Goal: Information Seeking & Learning: Learn about a topic

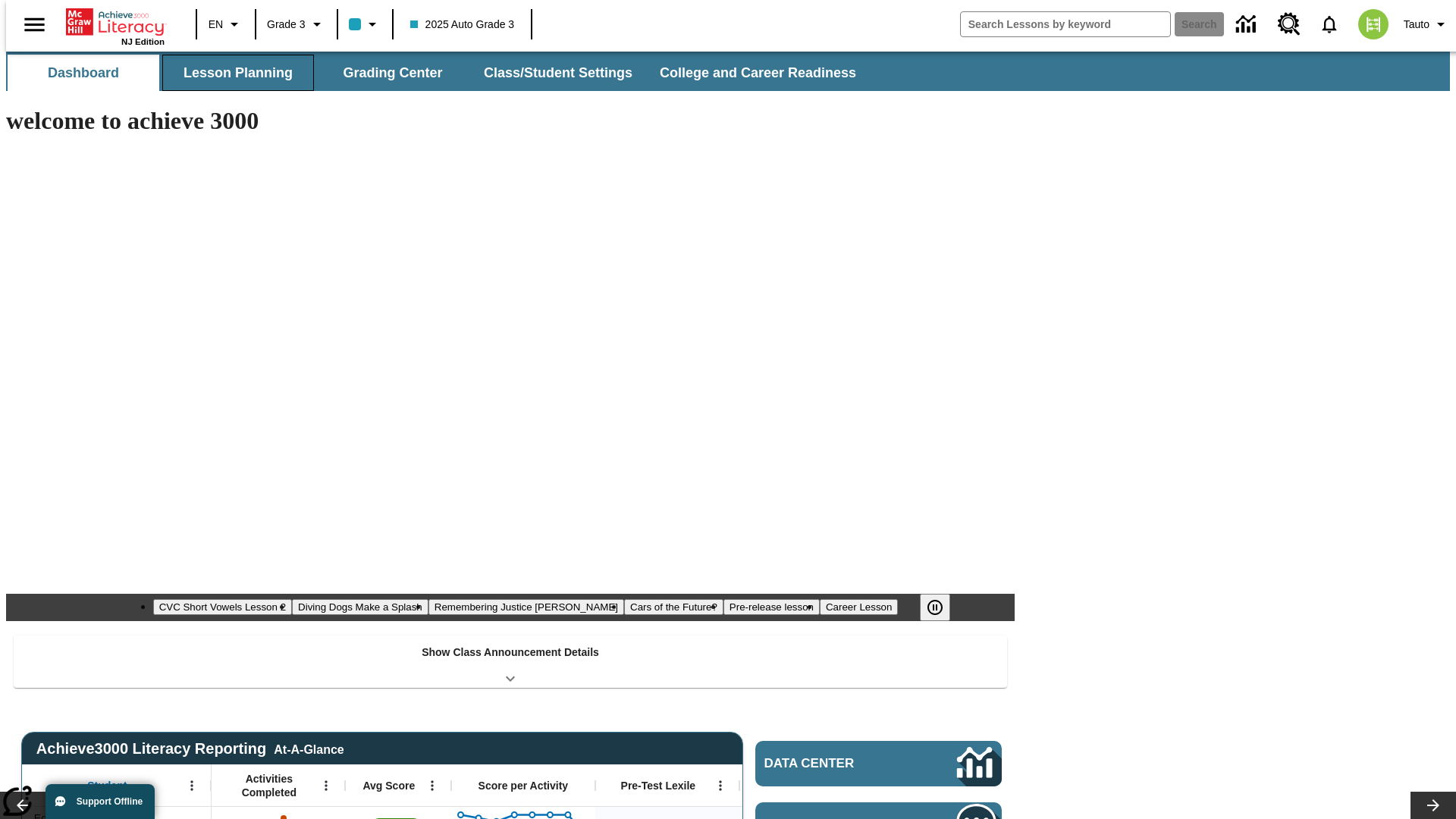
click at [232, 73] on button "Lesson Planning" at bounding box center [238, 72] width 151 height 37
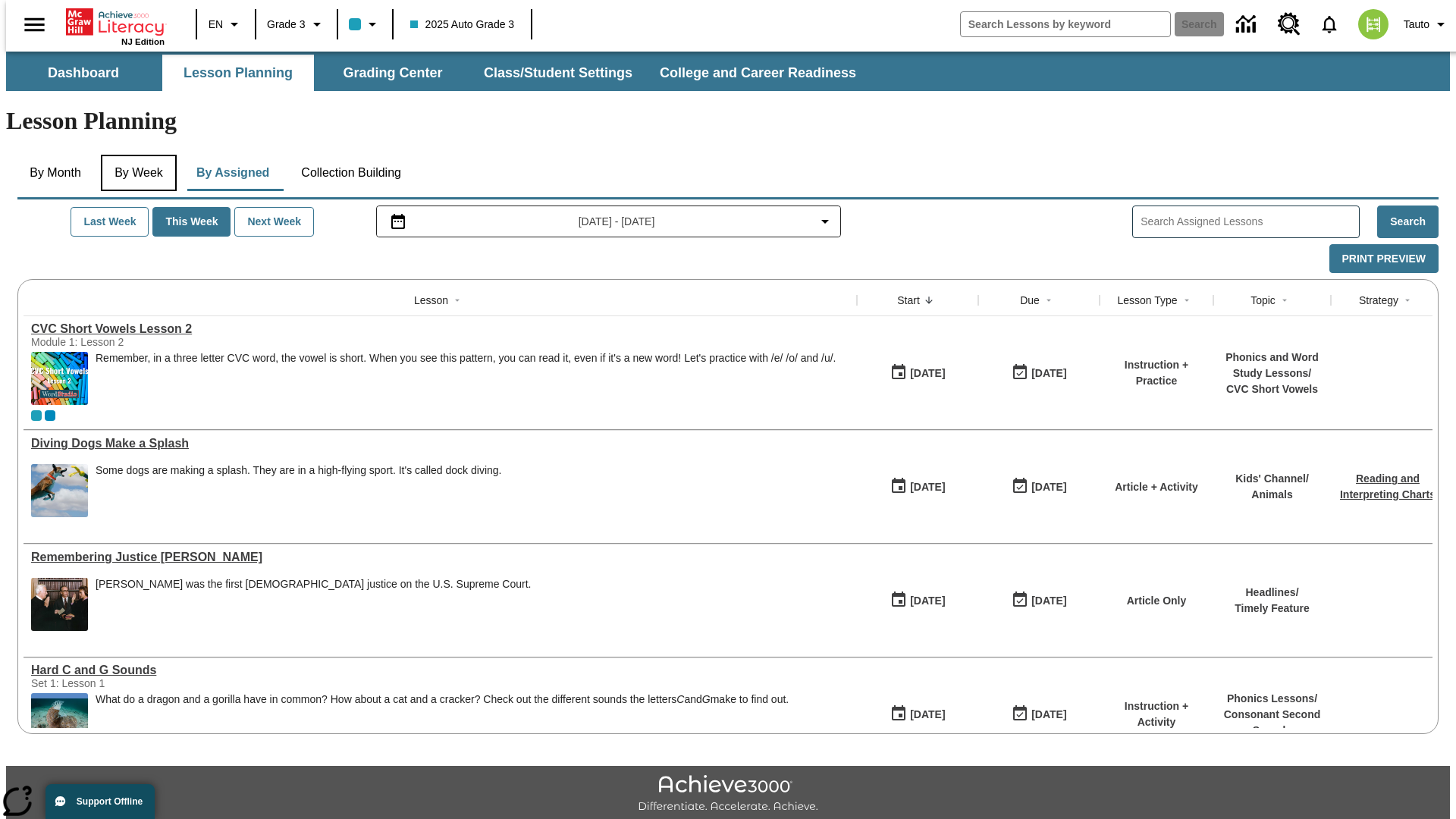
click at [135, 155] on button "By Week" at bounding box center [138, 173] width 76 height 37
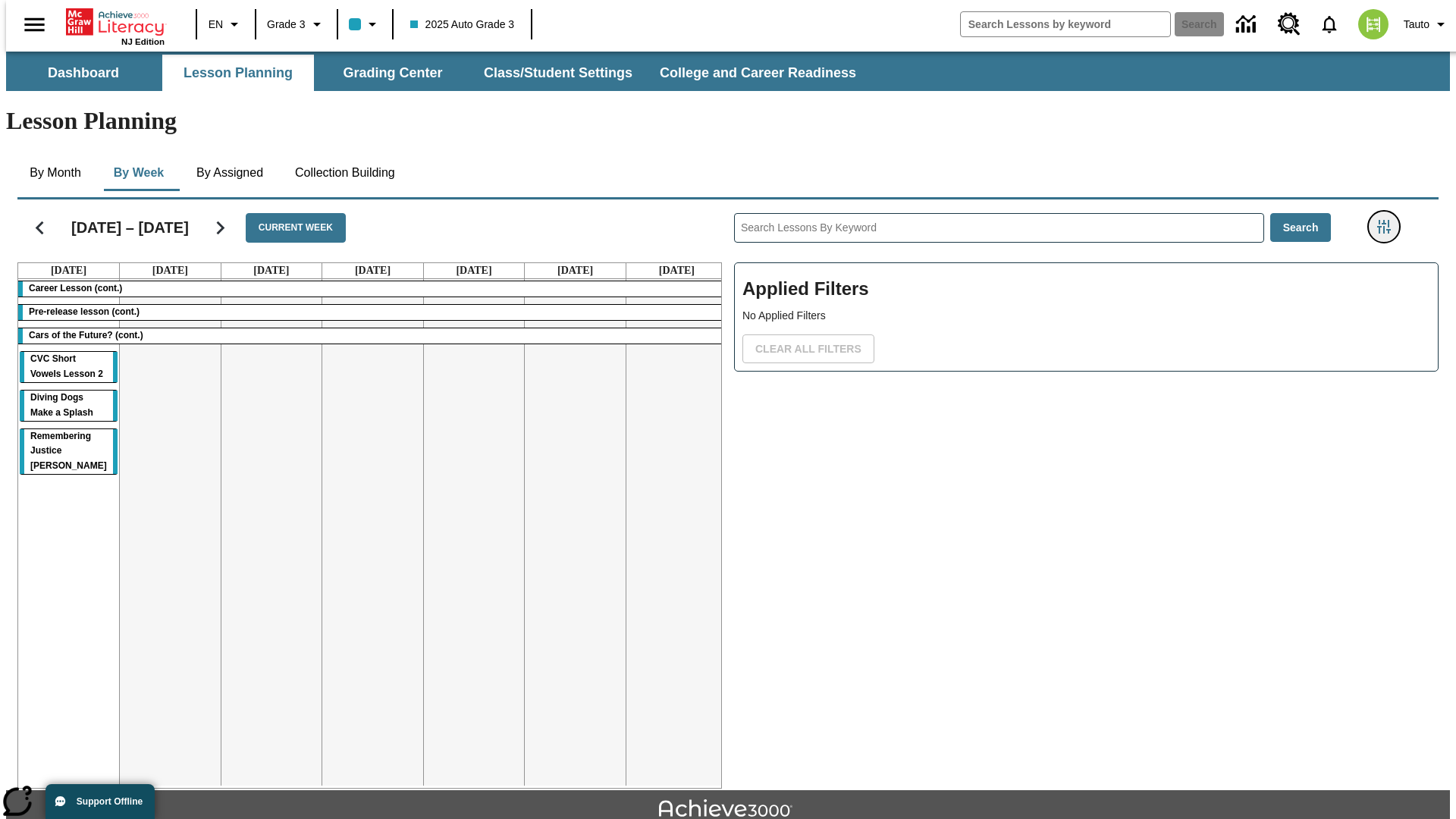
click at [1388, 220] on icon "Filters Side menu" at bounding box center [1383, 226] width 13 height 13
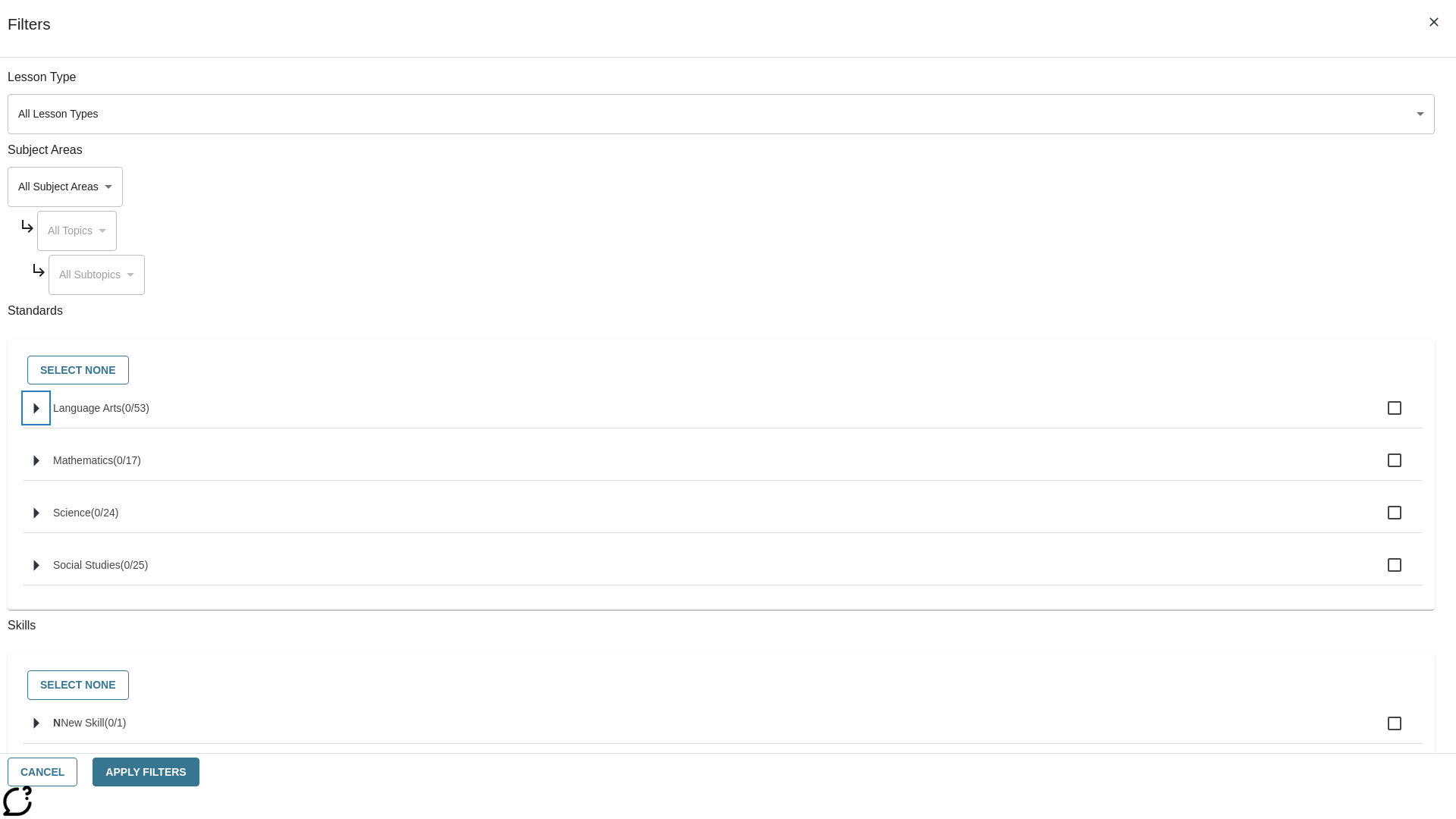
click at [39, 414] on icon "Select standards" at bounding box center [37, 408] width 5 height 12
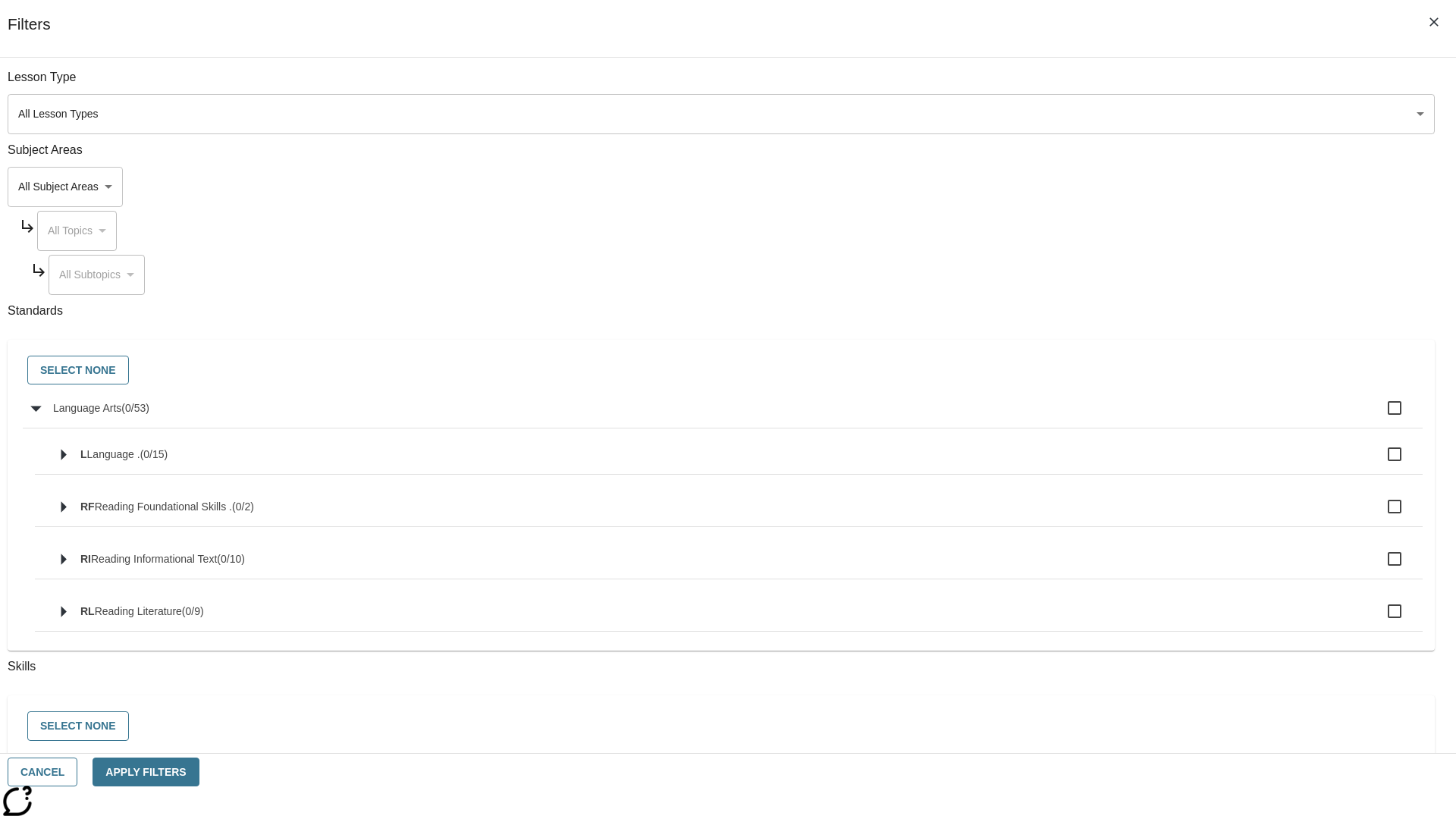
click at [1102, 416] on label "Language Arts ( 0 / 53 )" at bounding box center [732, 408] width 1357 height 32
click at [1378, 416] on input "Language Arts ( 0 / 53 )" at bounding box center [1395, 408] width 32 height 32
checkbox input "true"
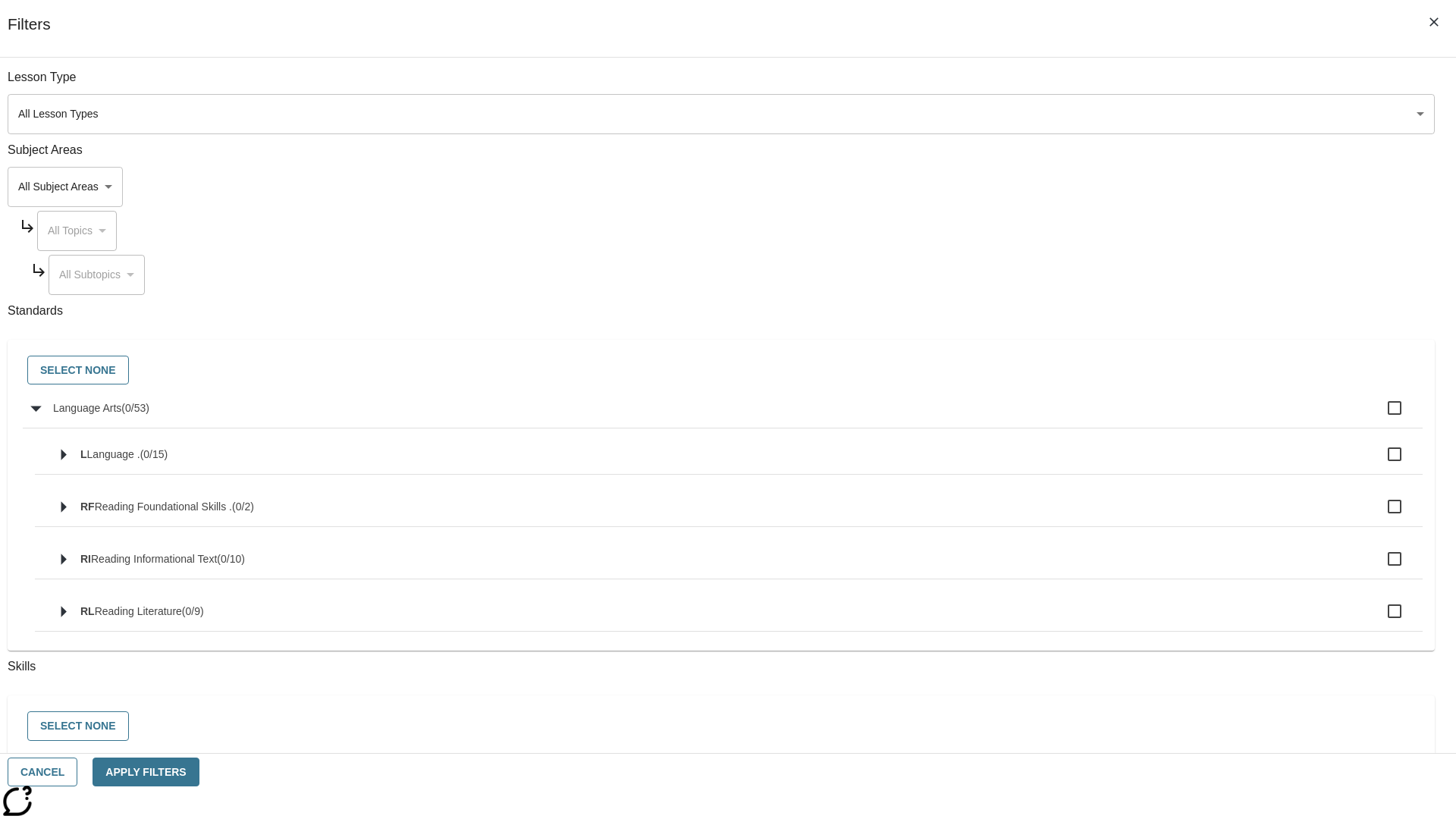
checkbox input "true"
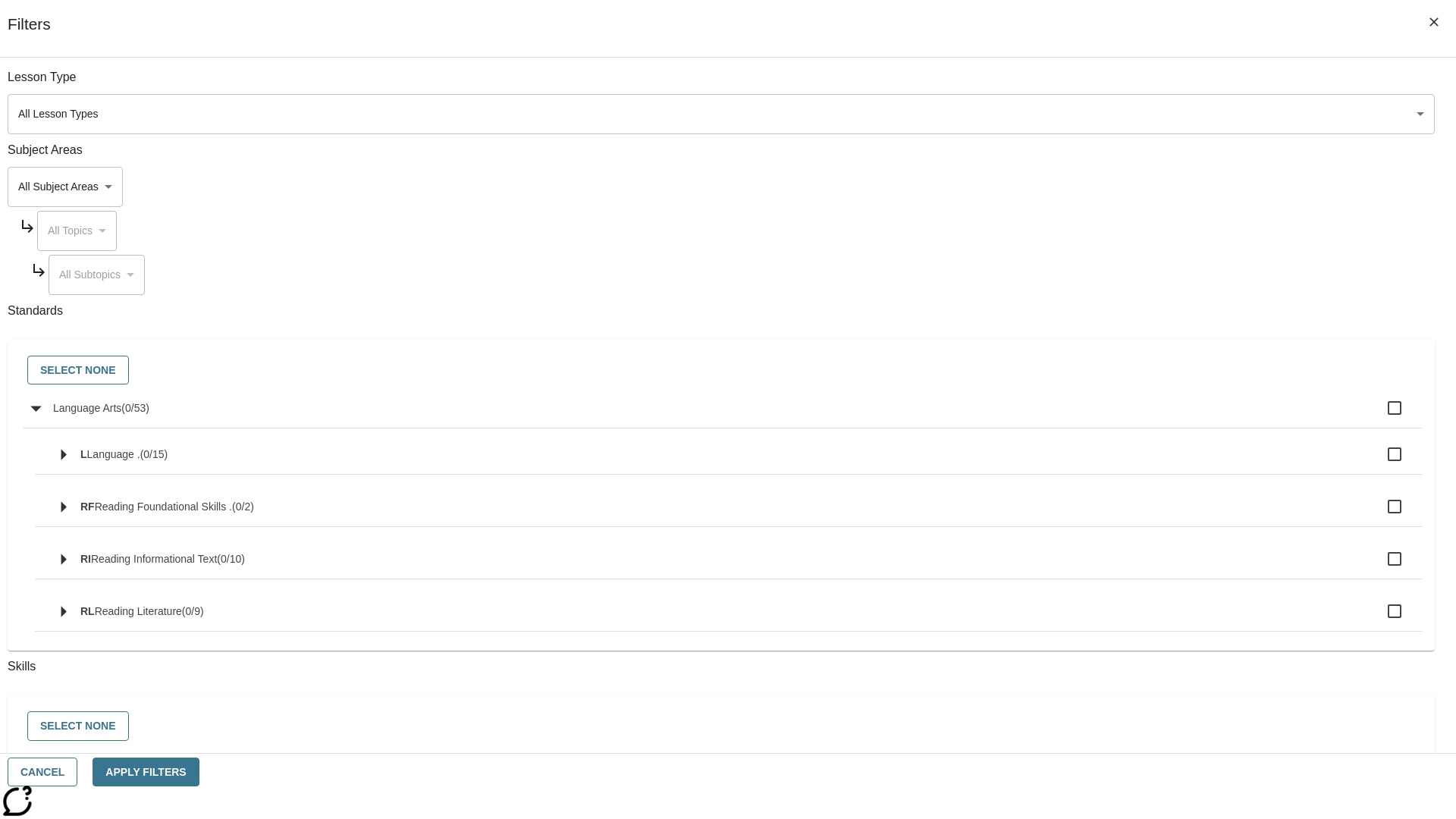
checkbox input "true"
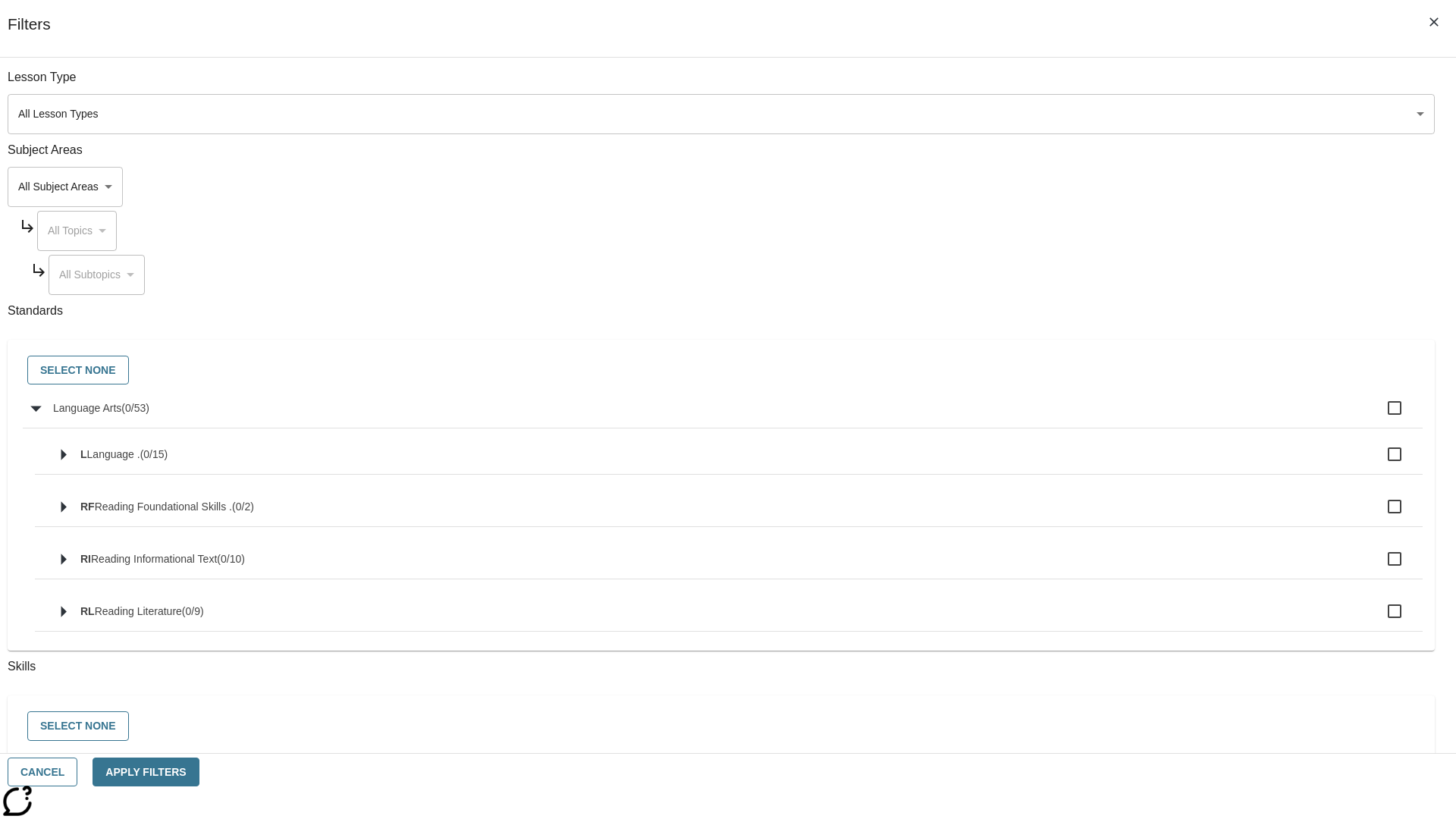
checkbox input "true"
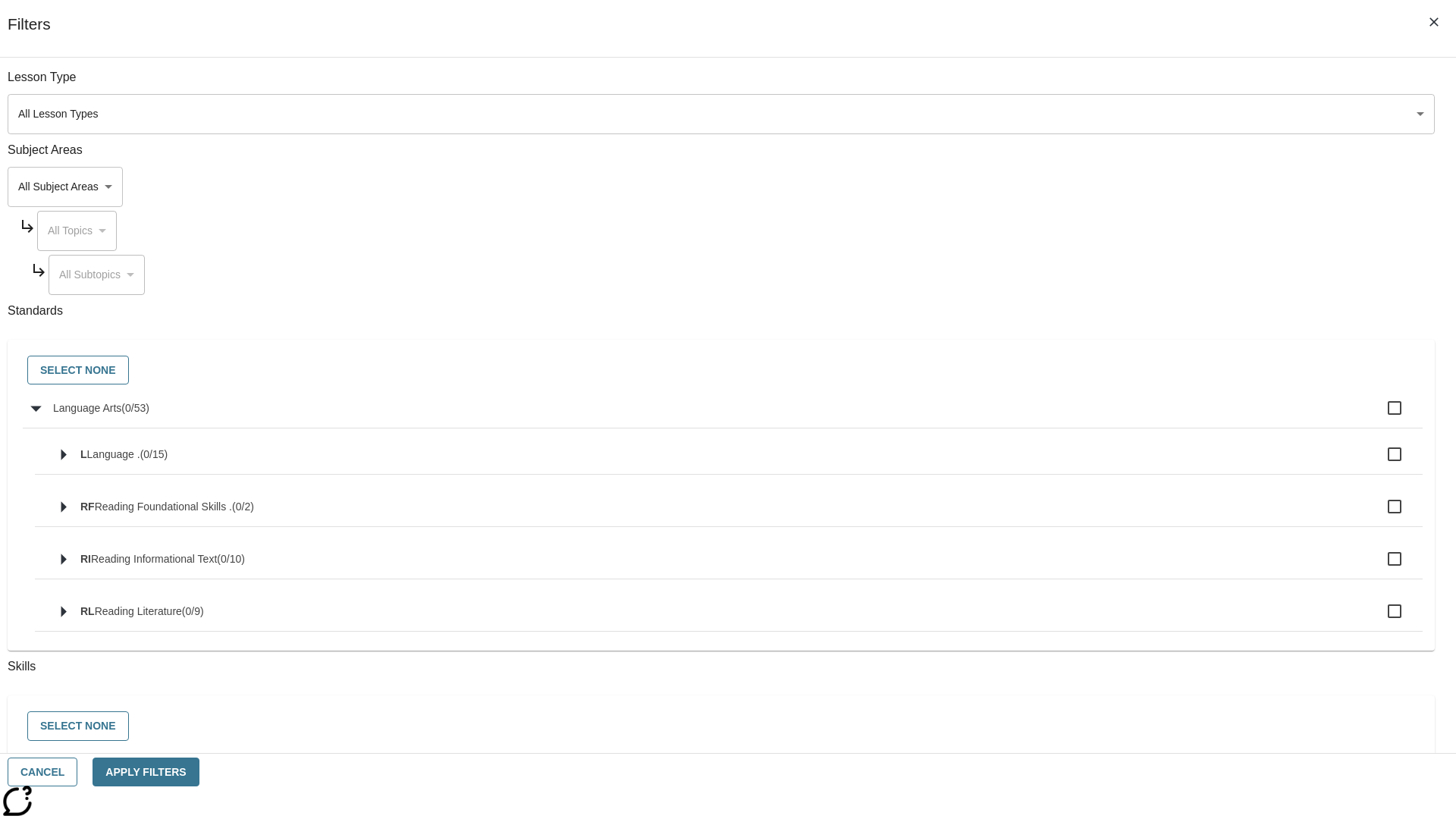
checkbox input "true"
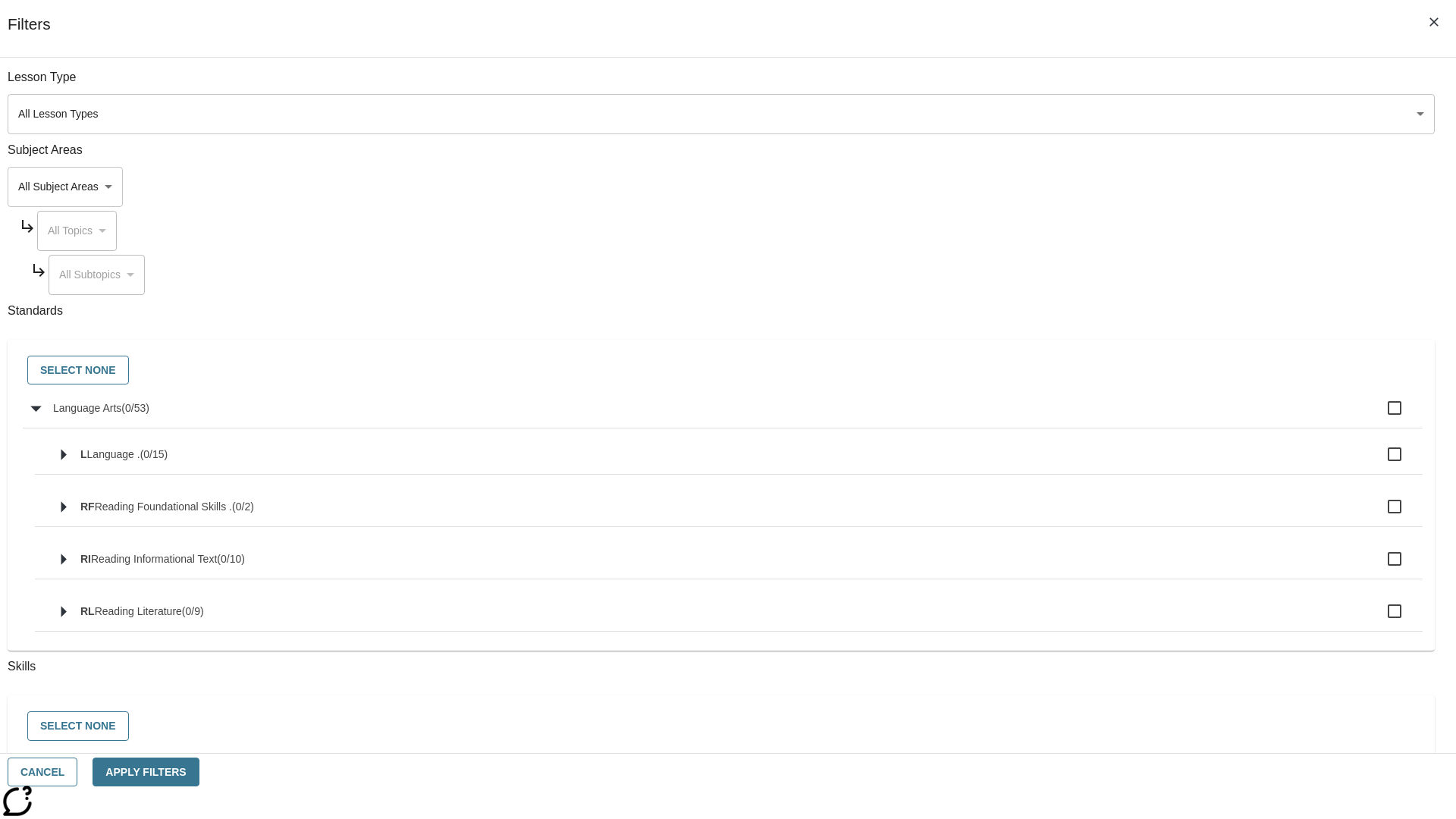
checkbox input "true"
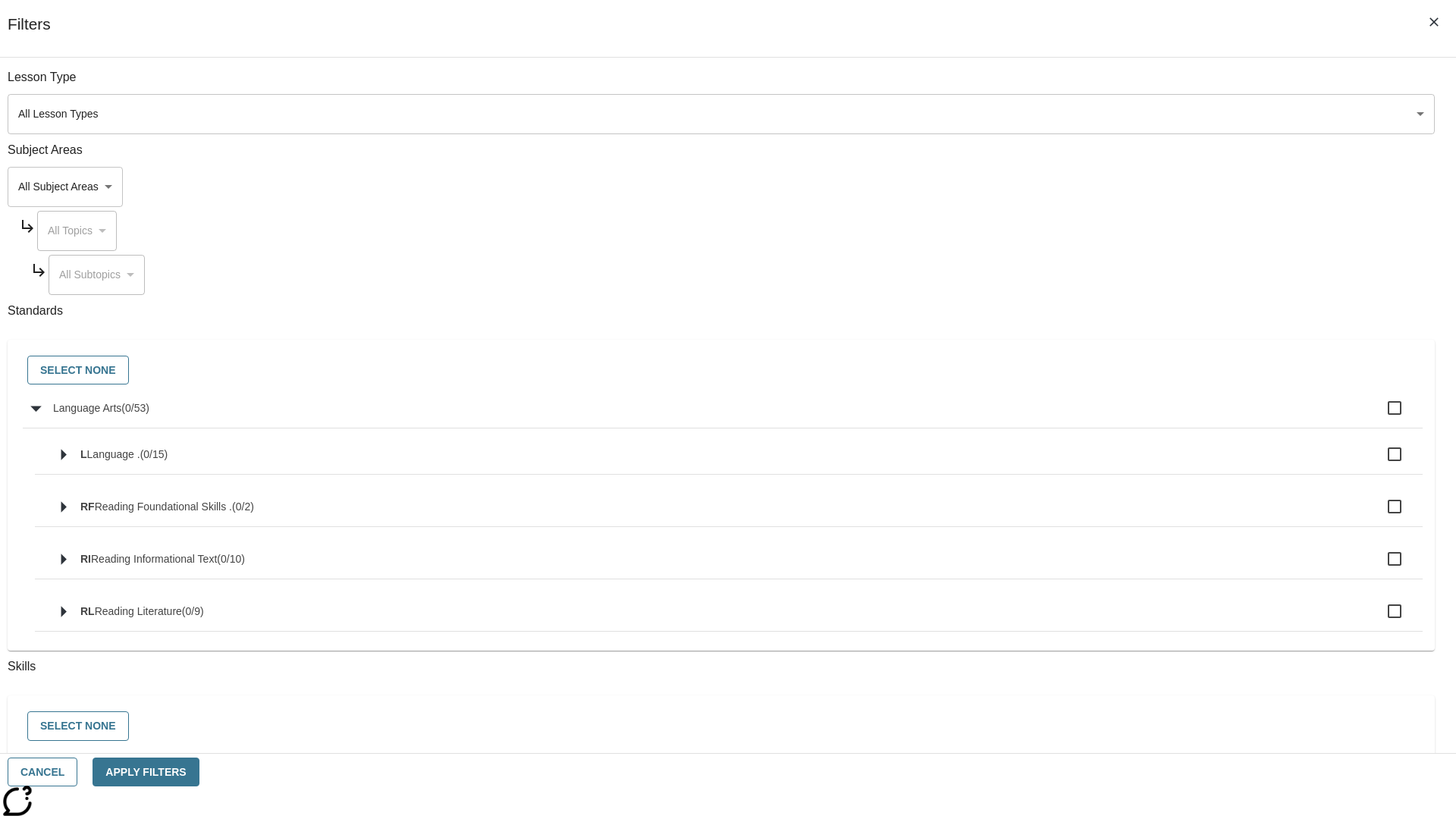
checkbox input "true"
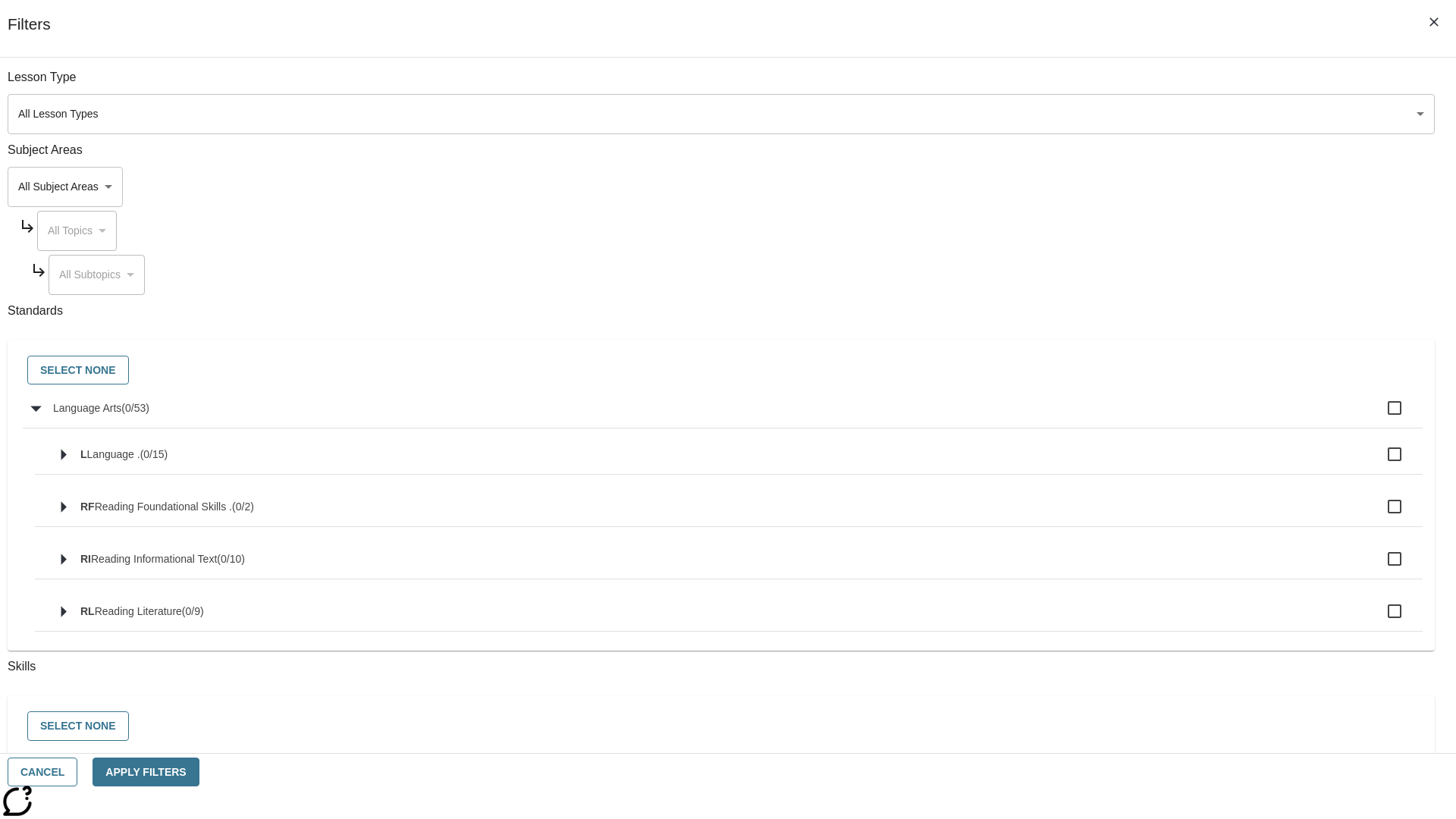
checkbox input "true"
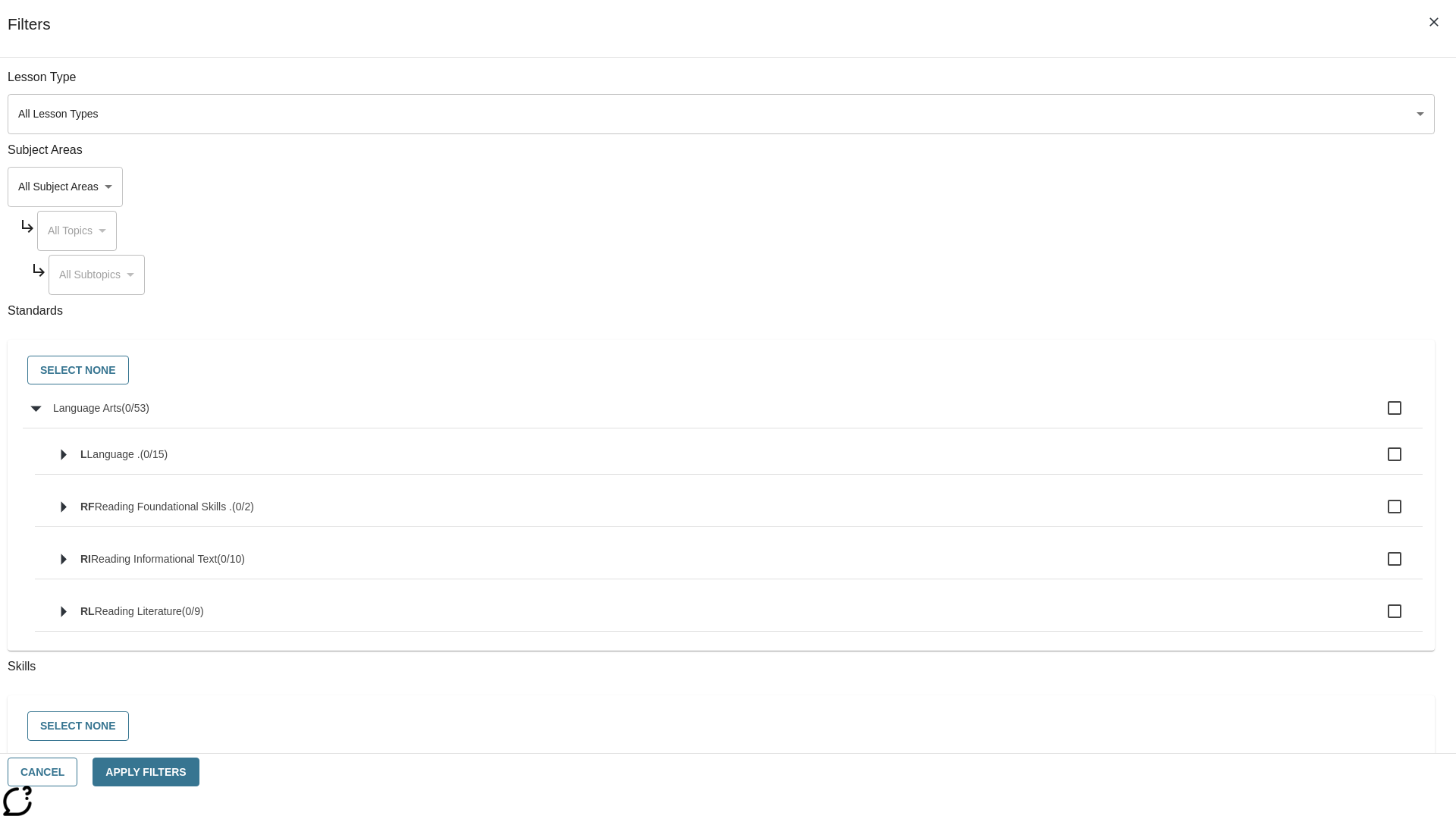
checkbox input "true"
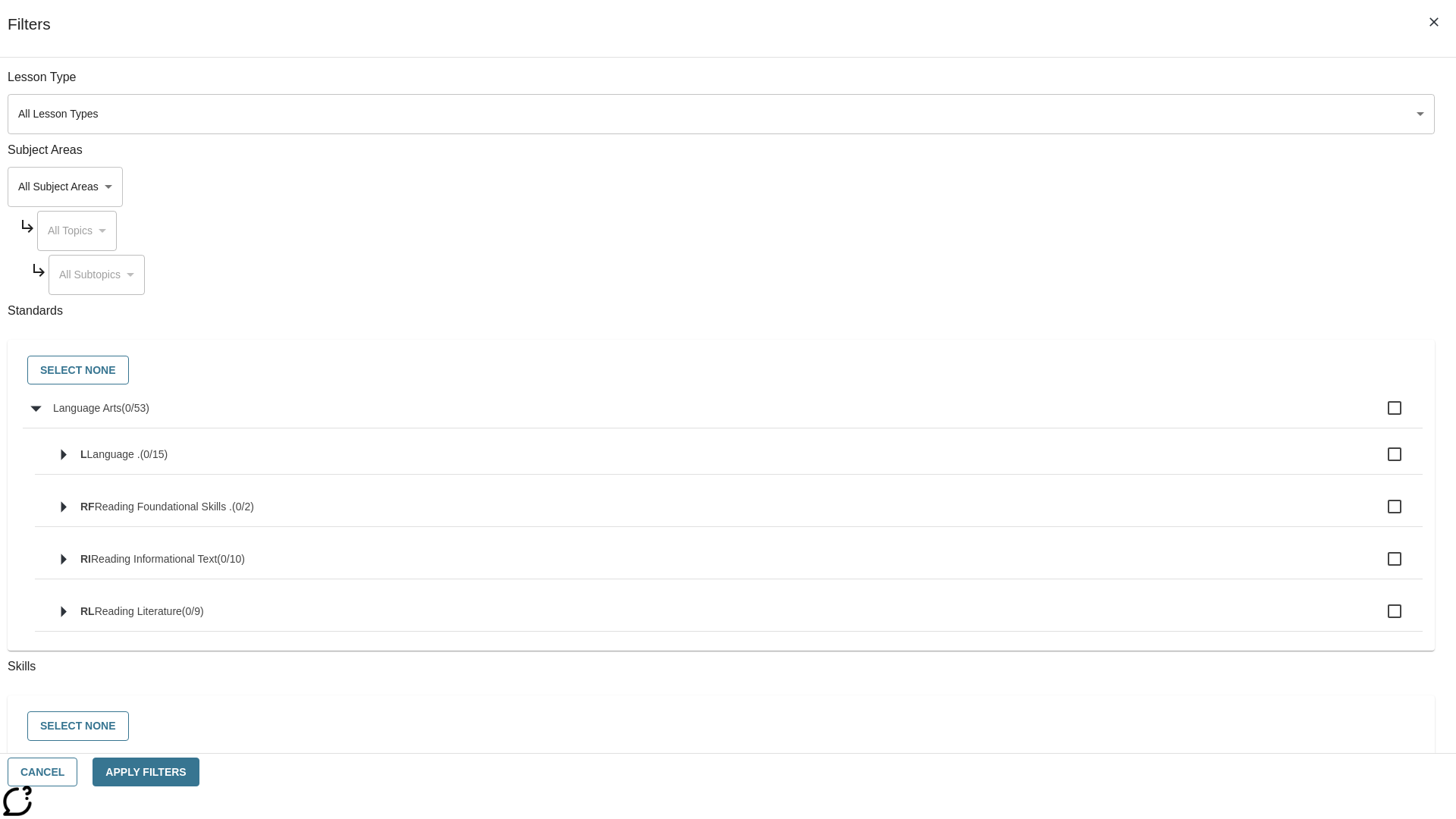
checkbox input "true"
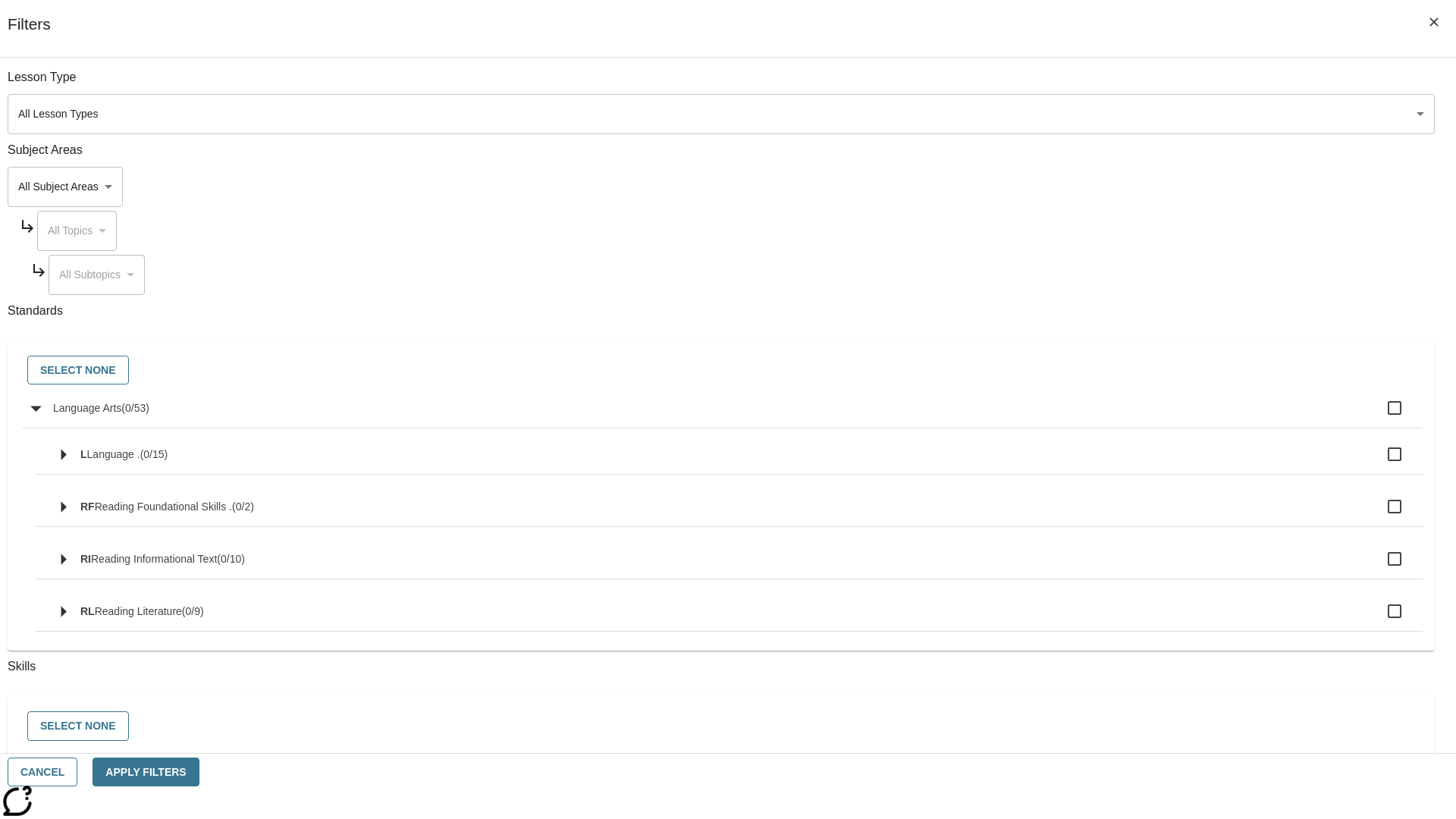
checkbox input "true"
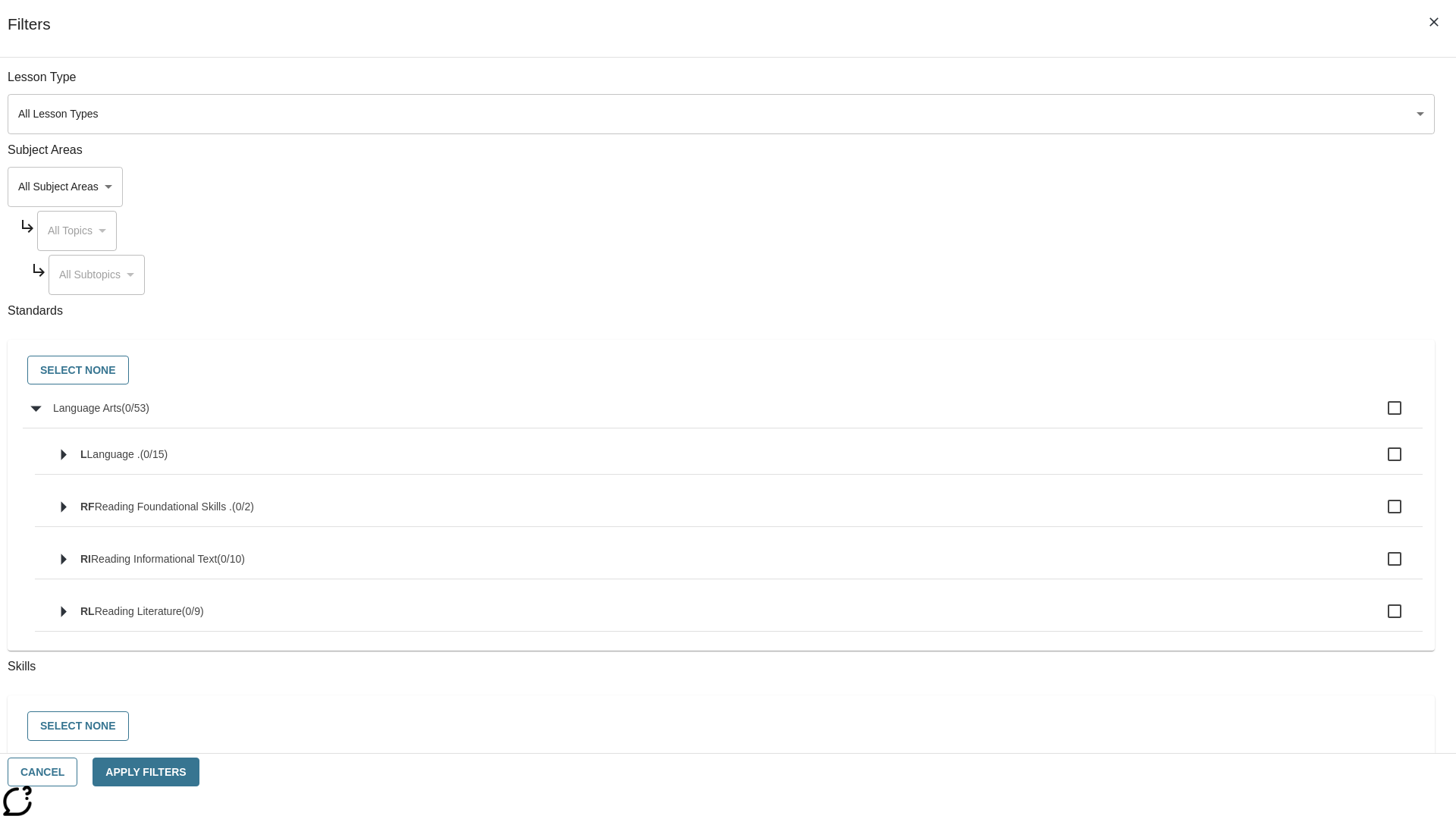
checkbox input "true"
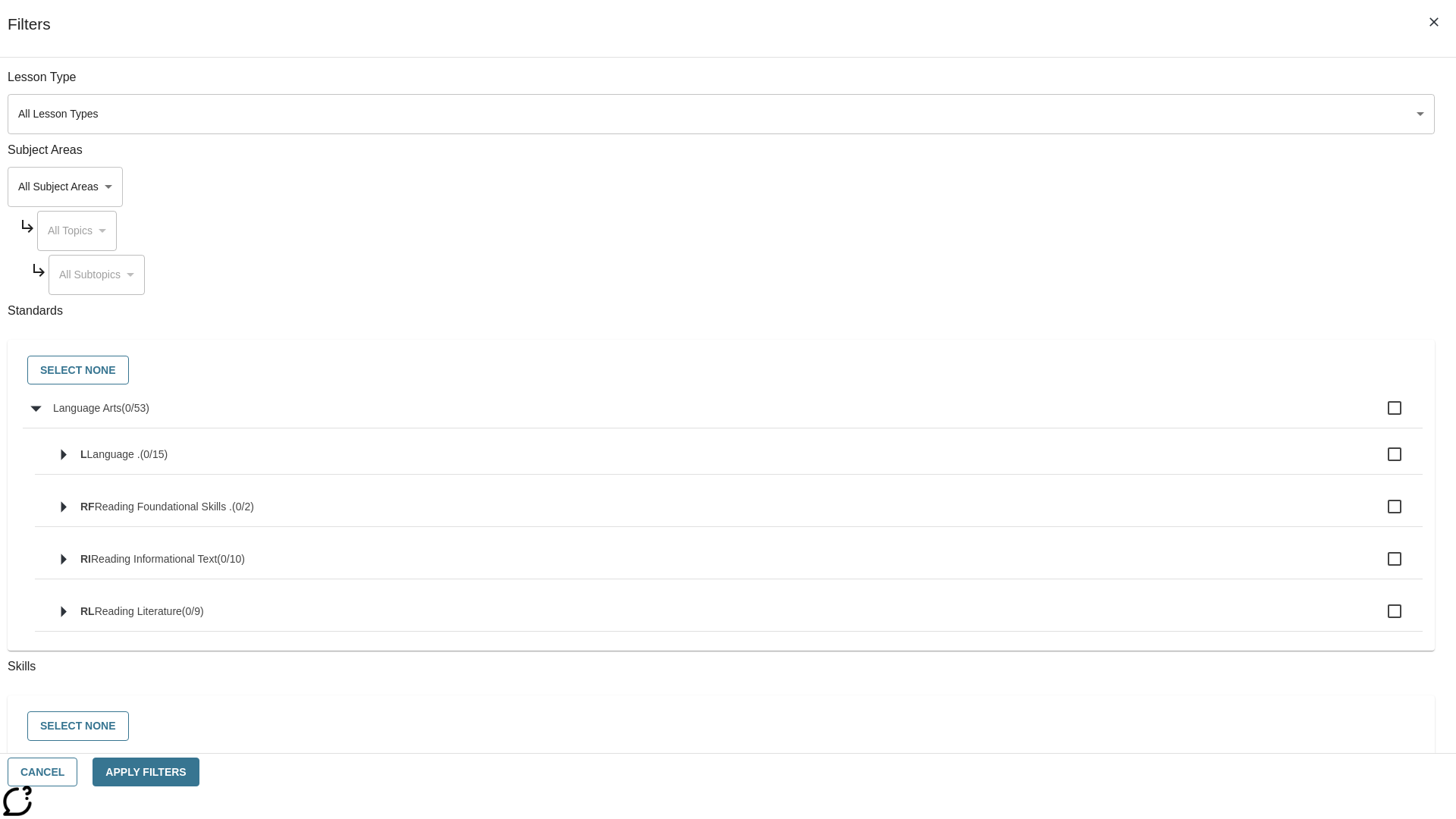
checkbox input "true"
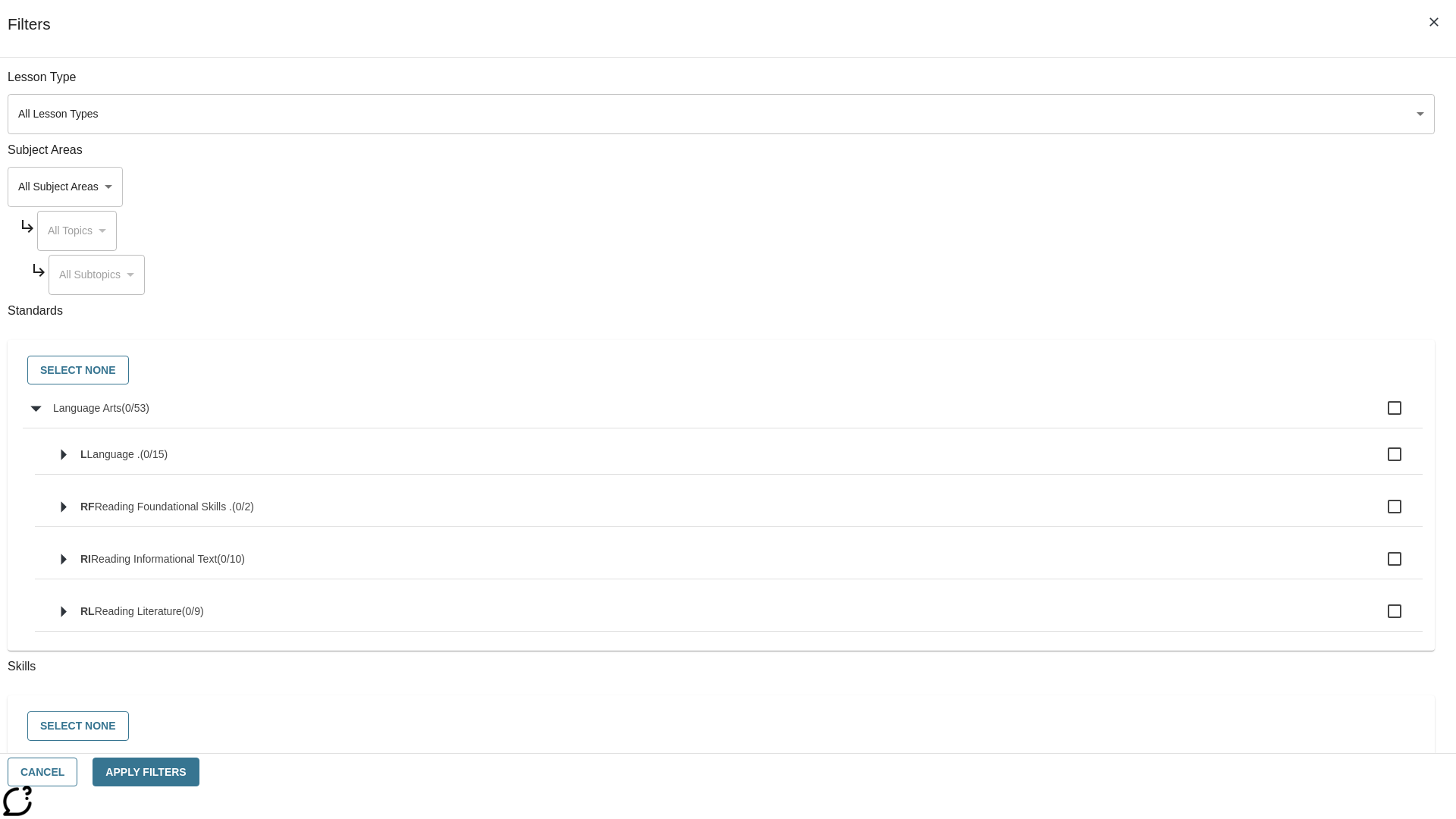
checkbox input "true"
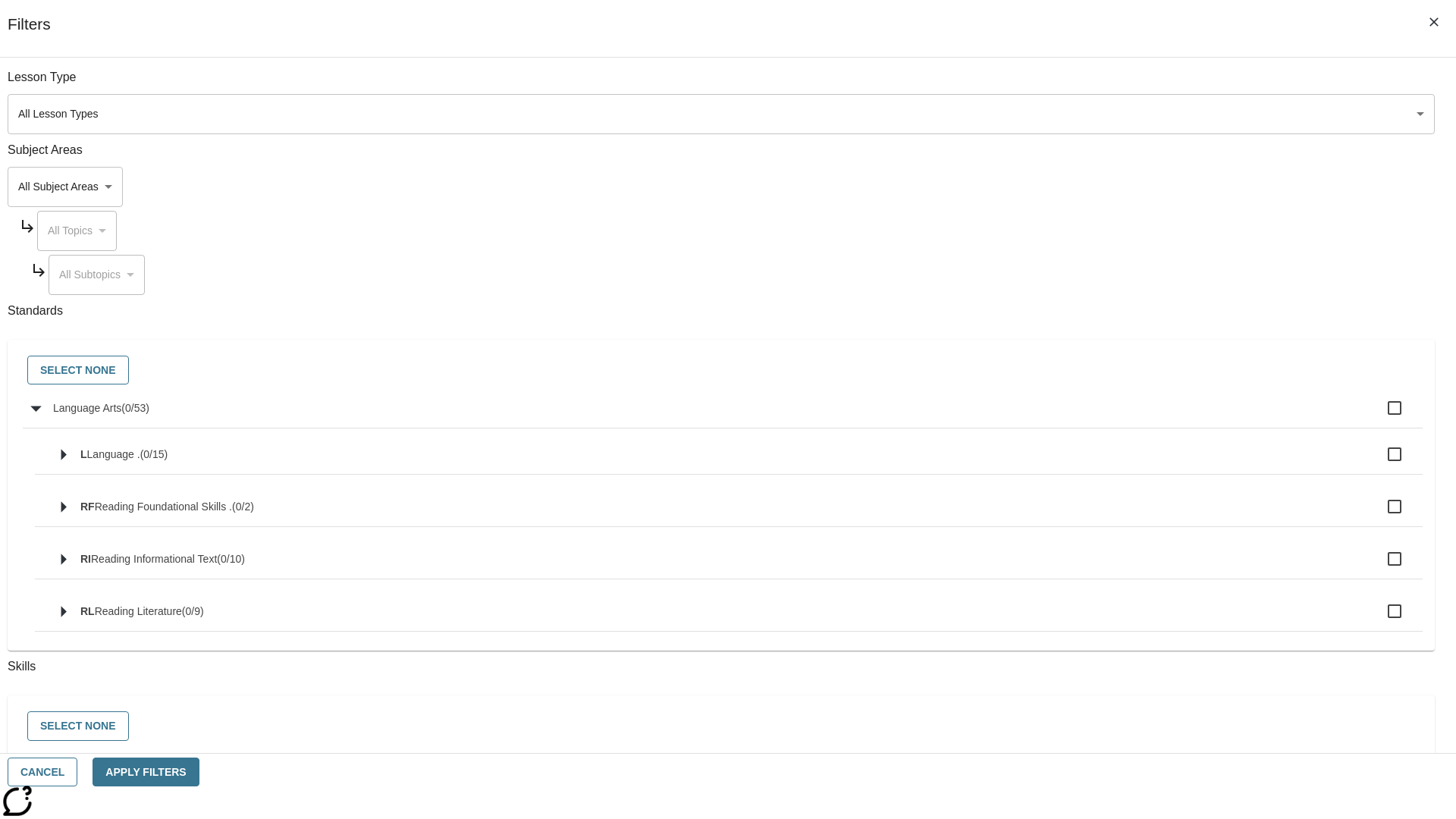
checkbox input "true"
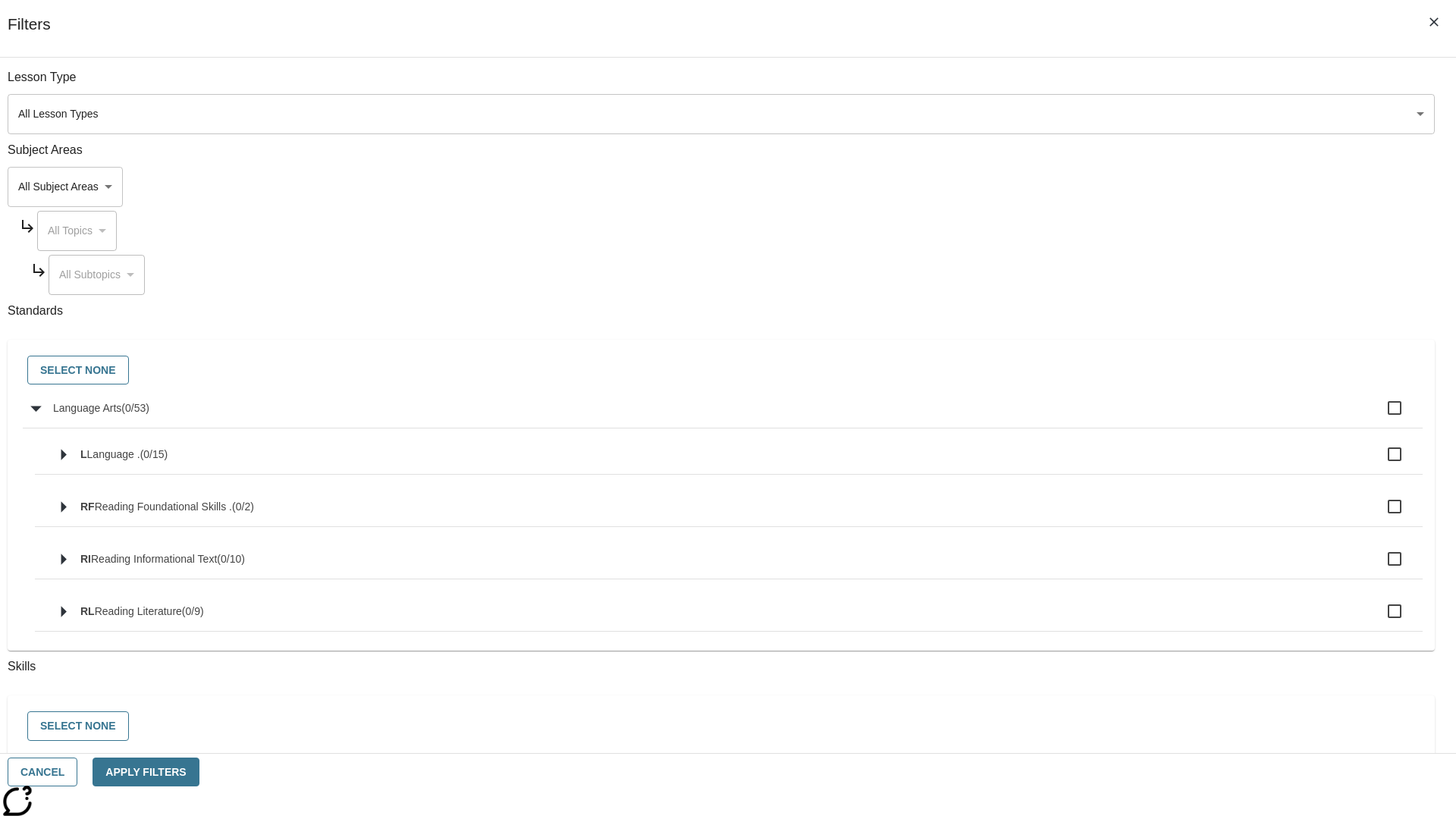
checkbox input "true"
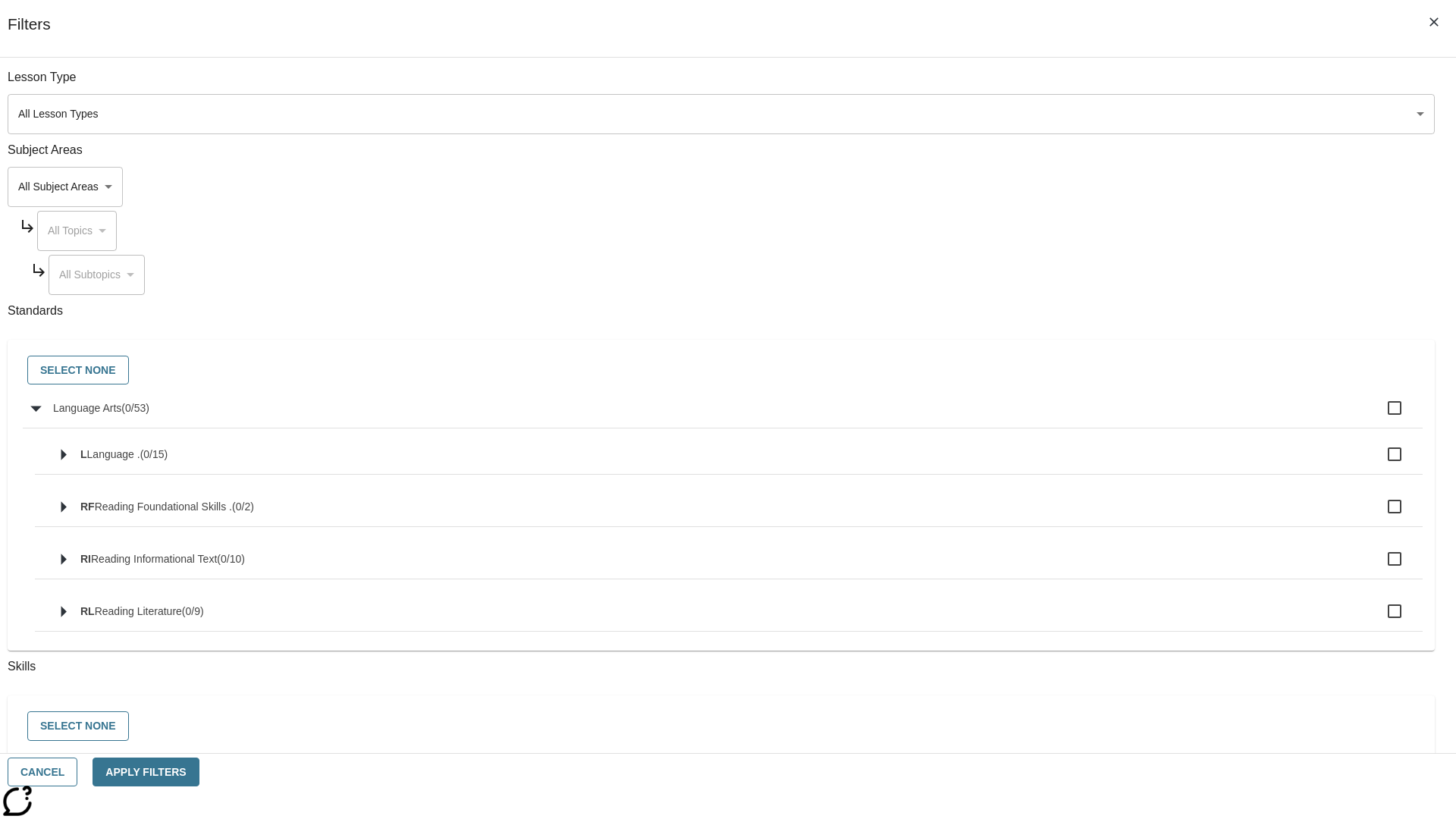
checkbox input "true"
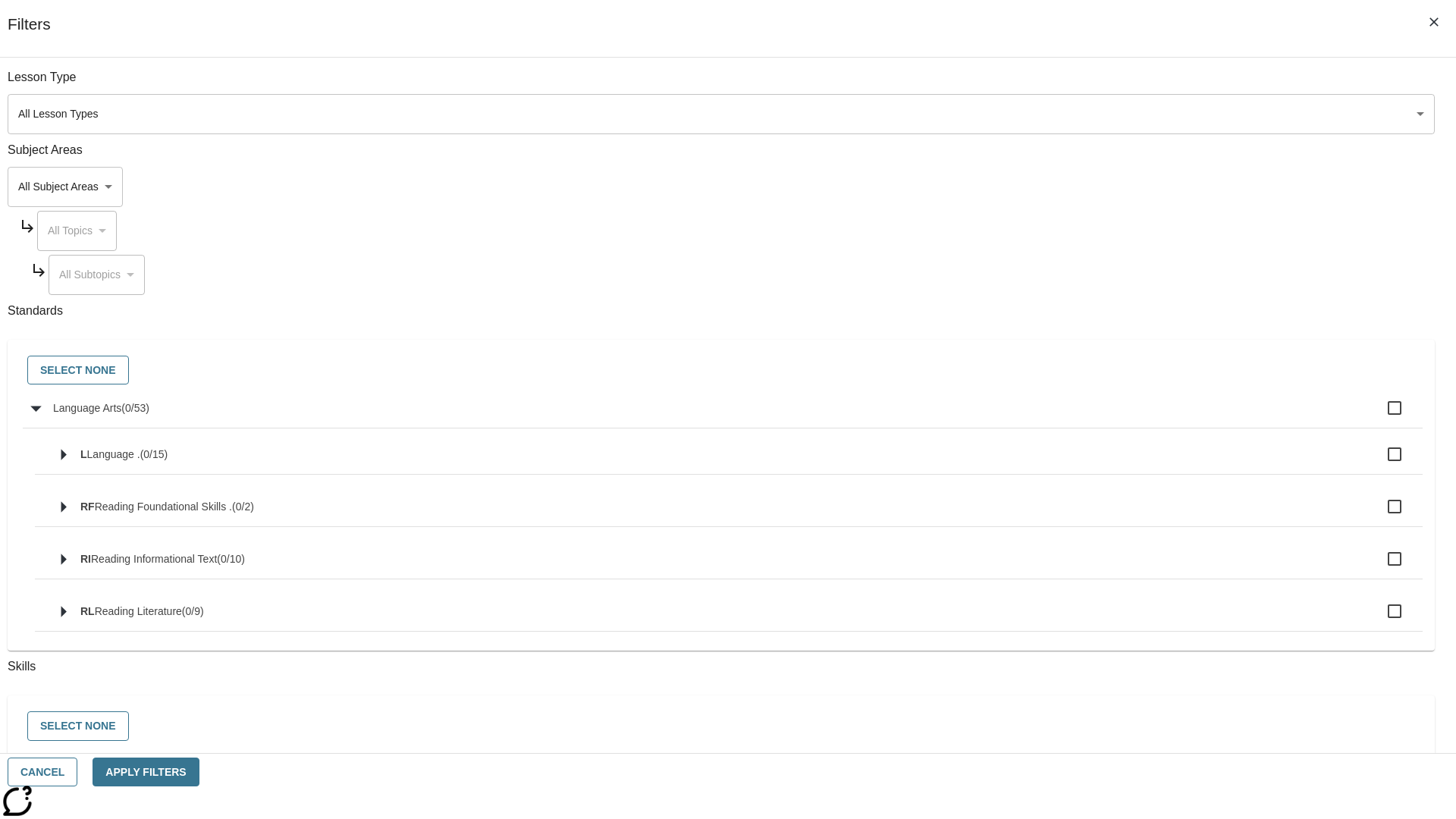
checkbox input "true"
click at [129, 371] on button "Select None" at bounding box center [78, 370] width 102 height 29
checkbox input "false"
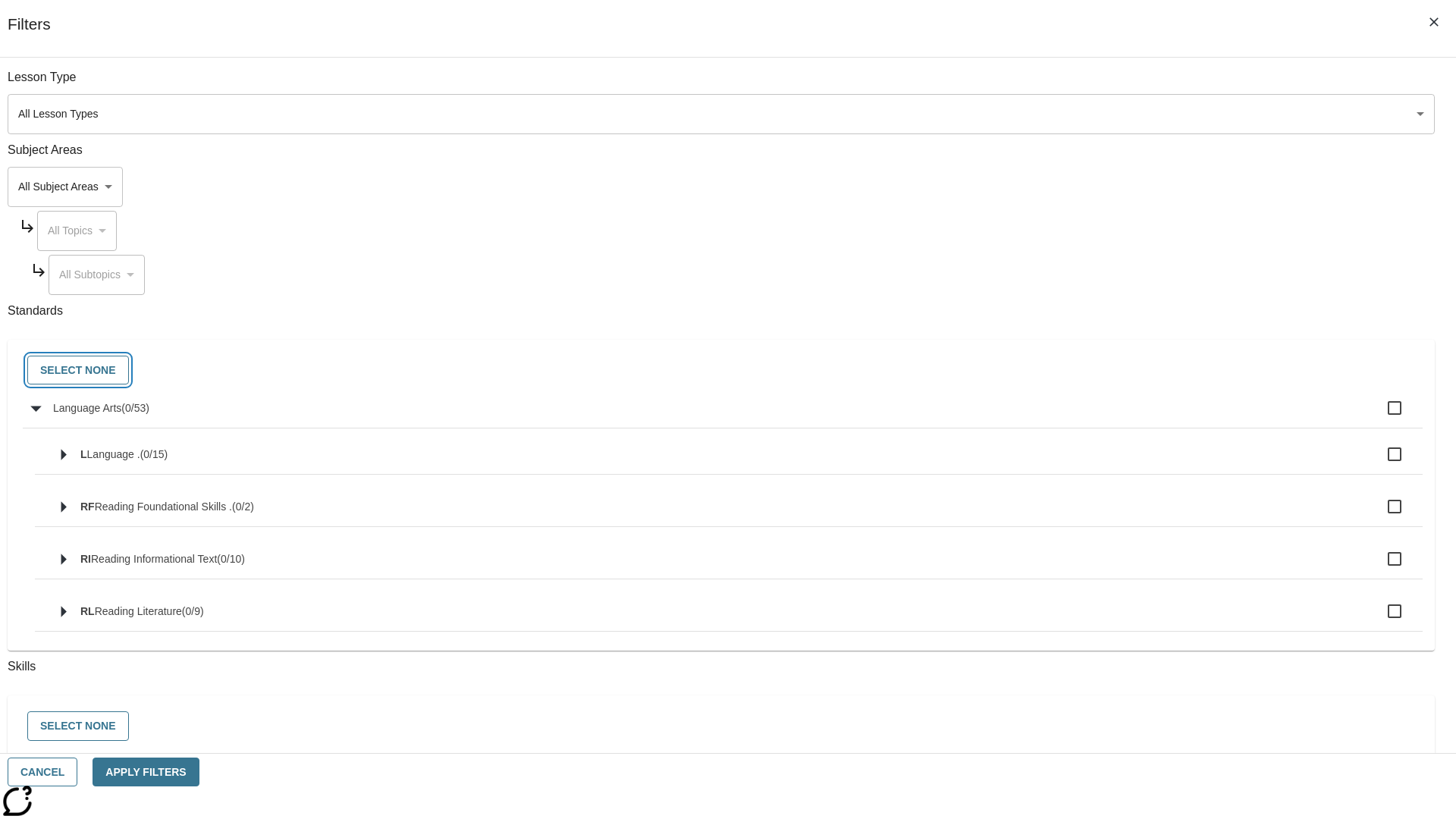
checkbox input "false"
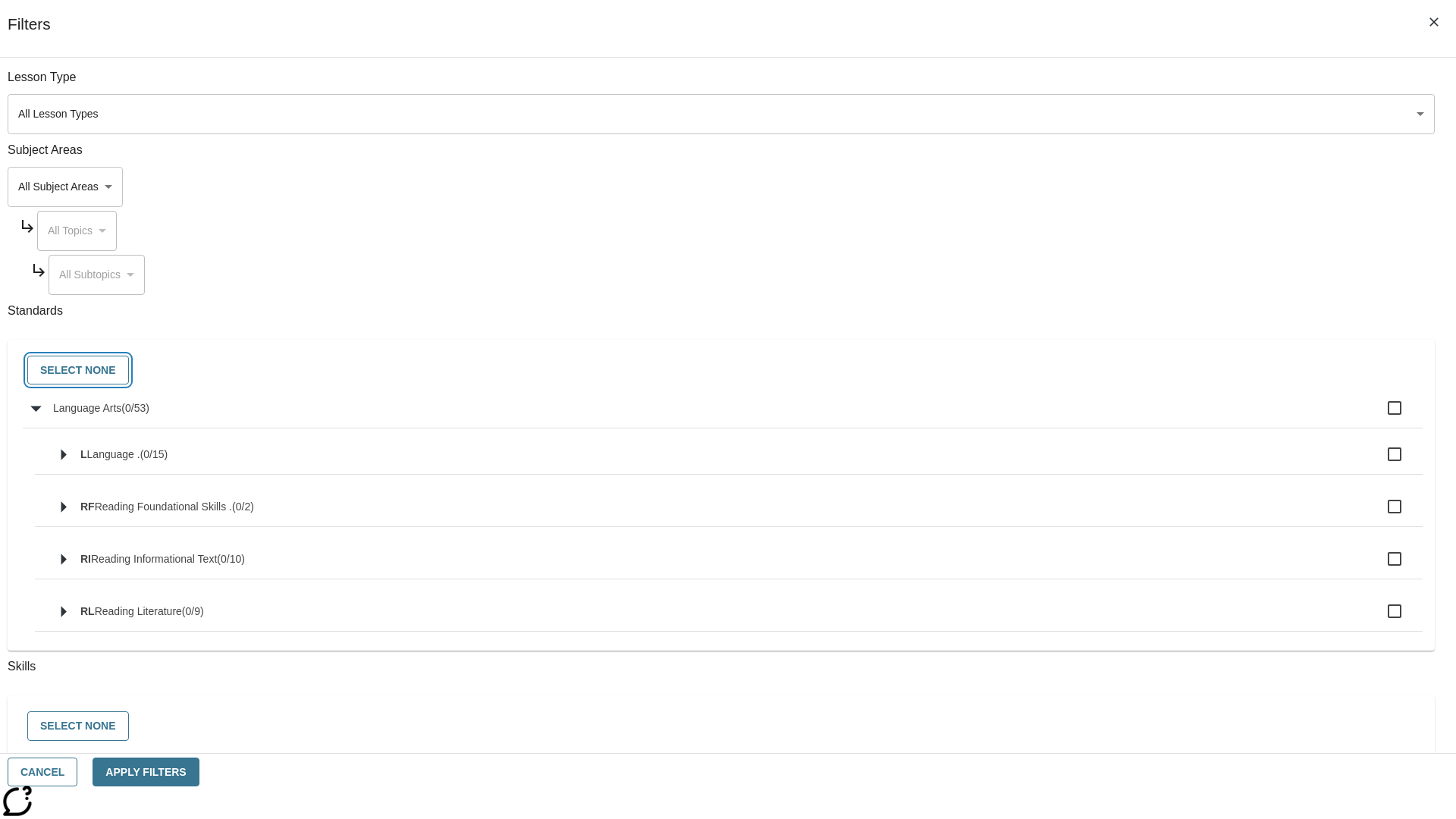
checkbox input "false"
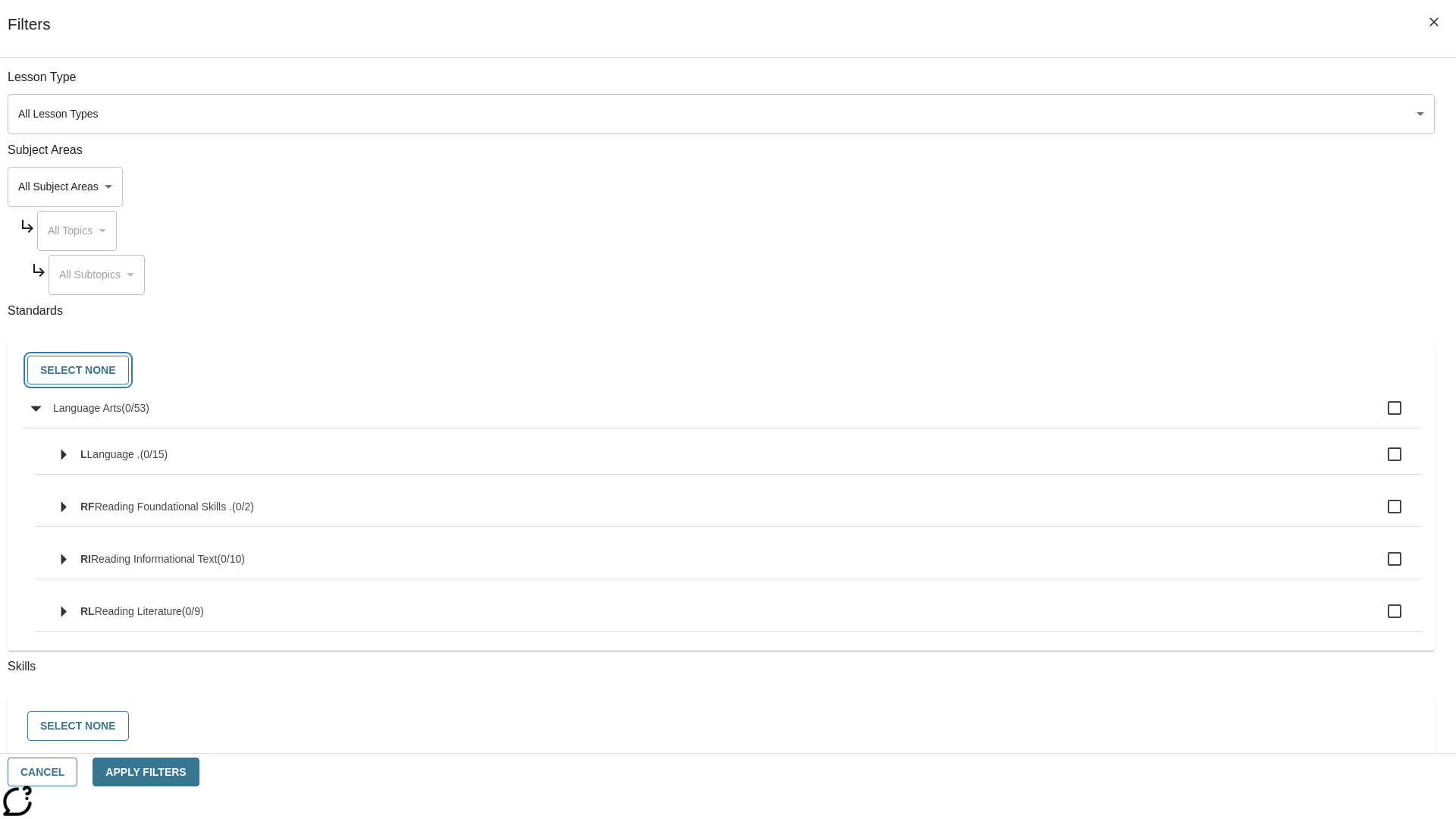
checkbox input "false"
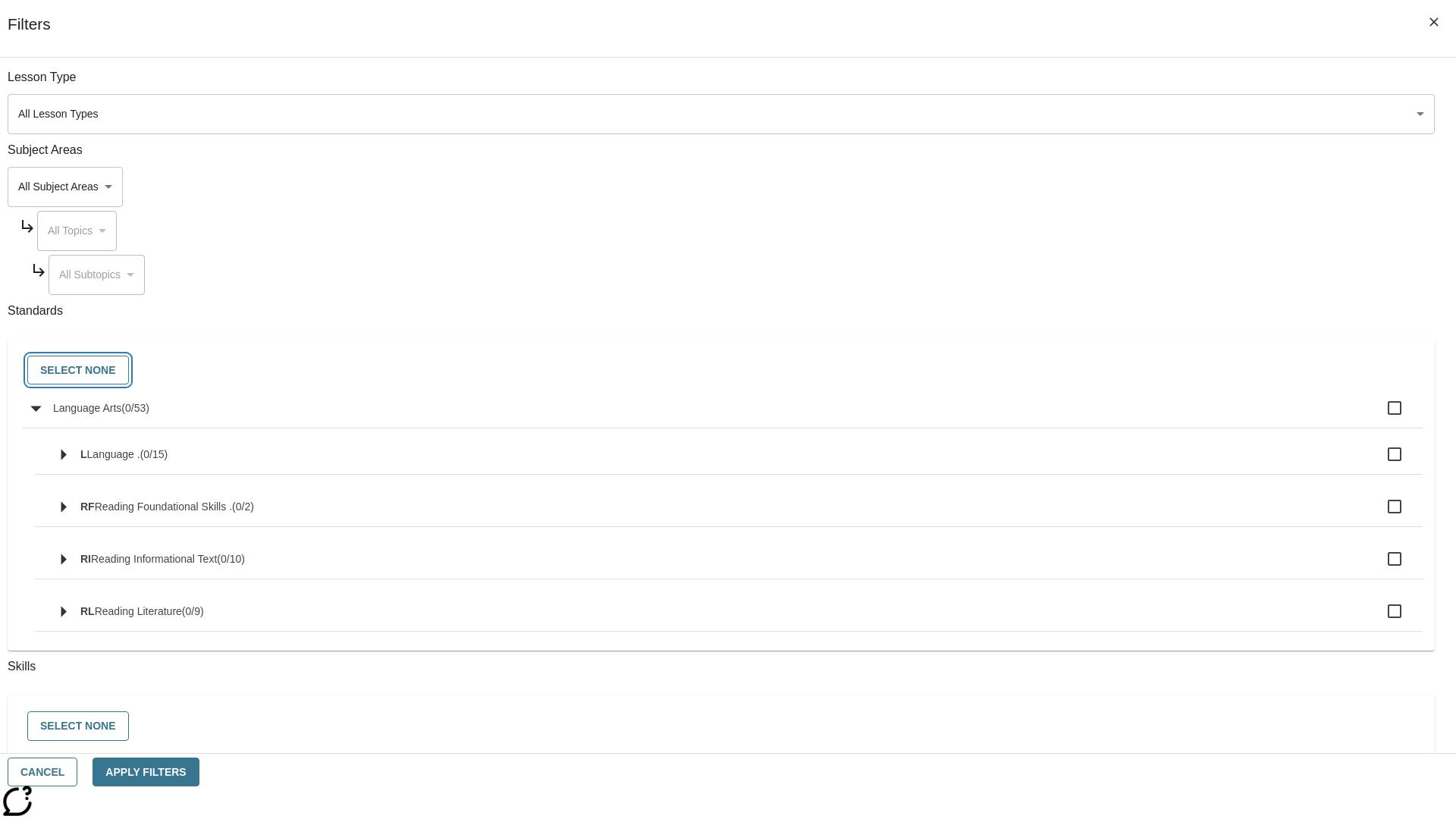
checkbox input "false"
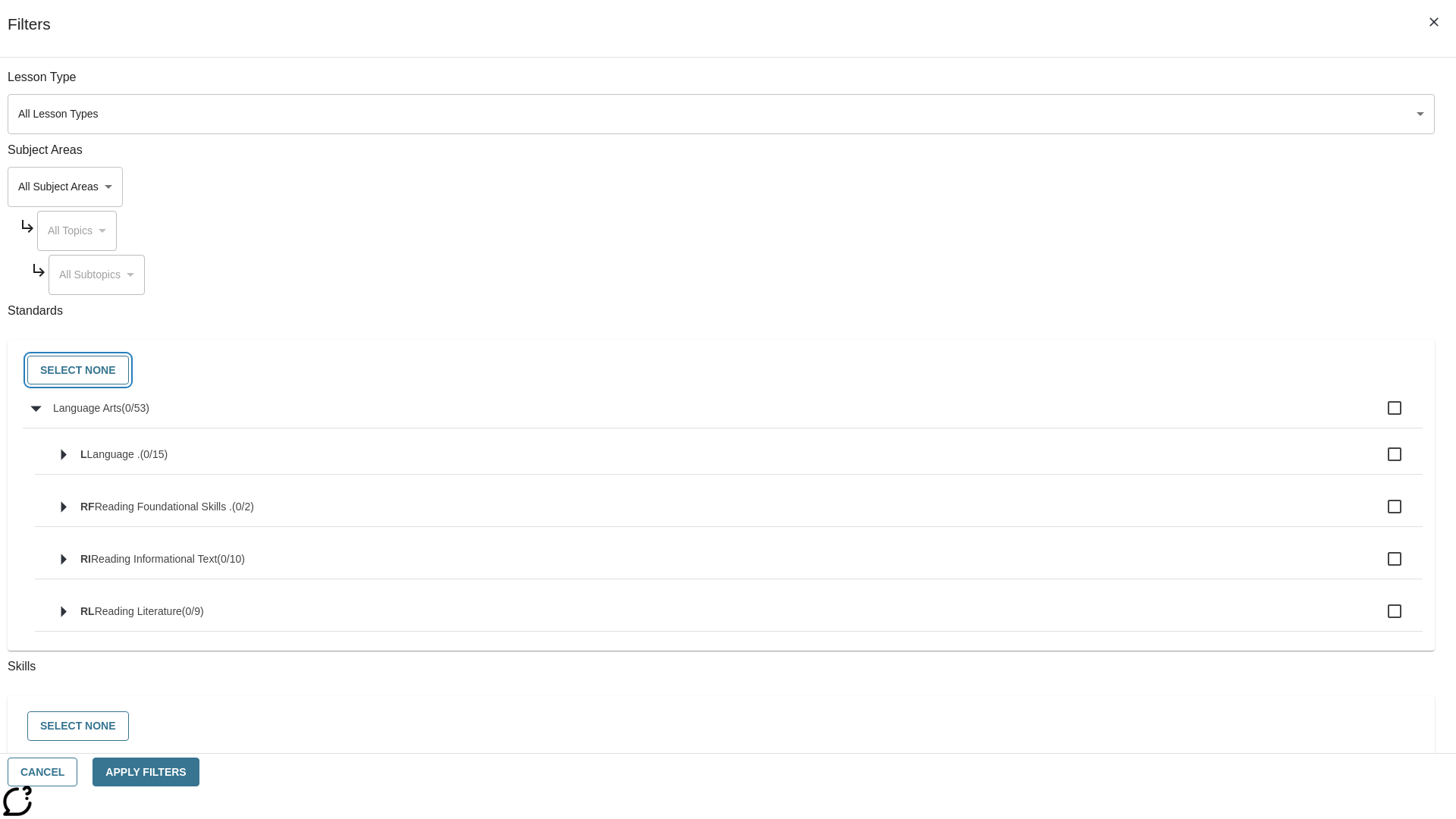
checkbox input "false"
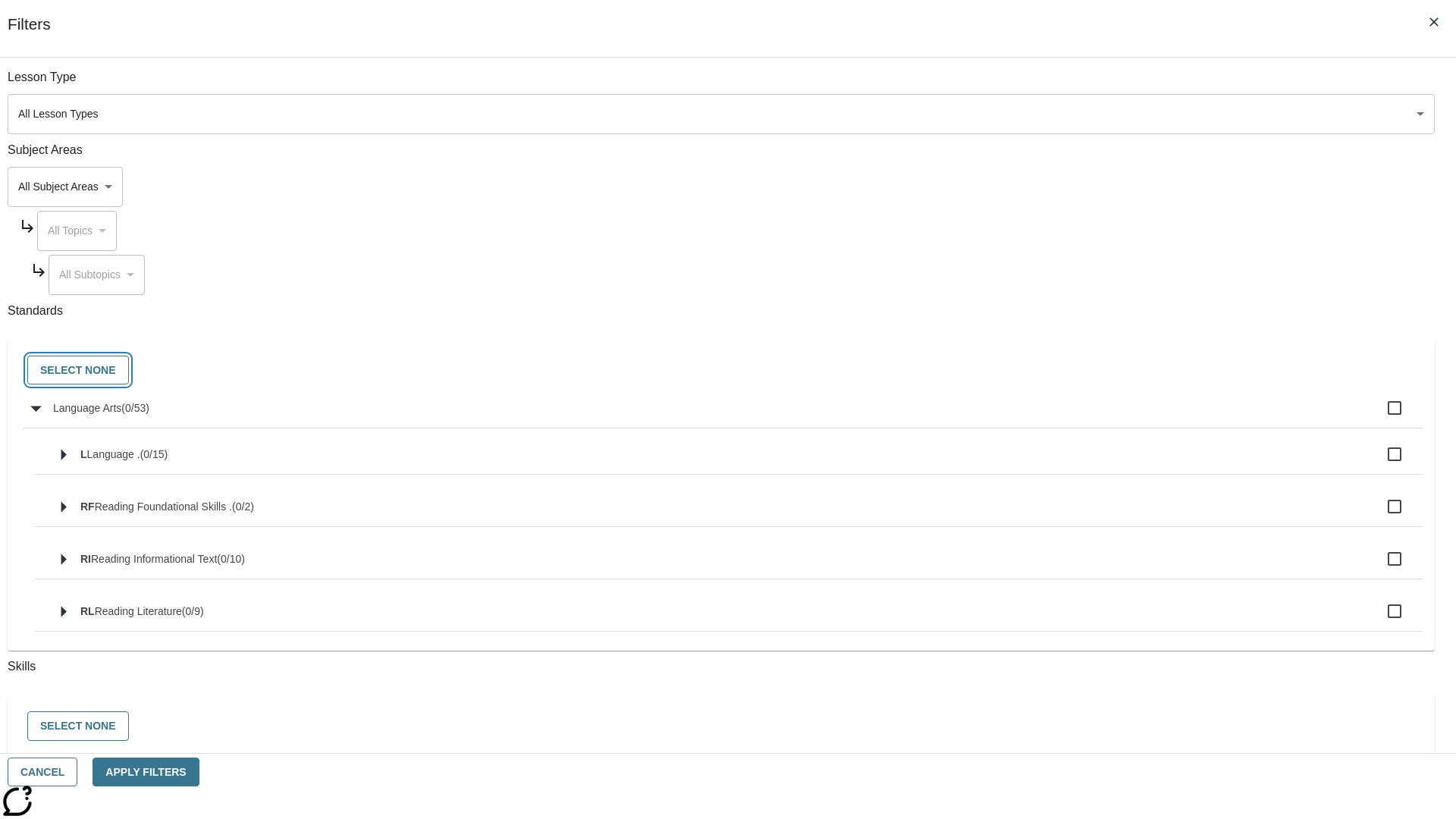
checkbox input "false"
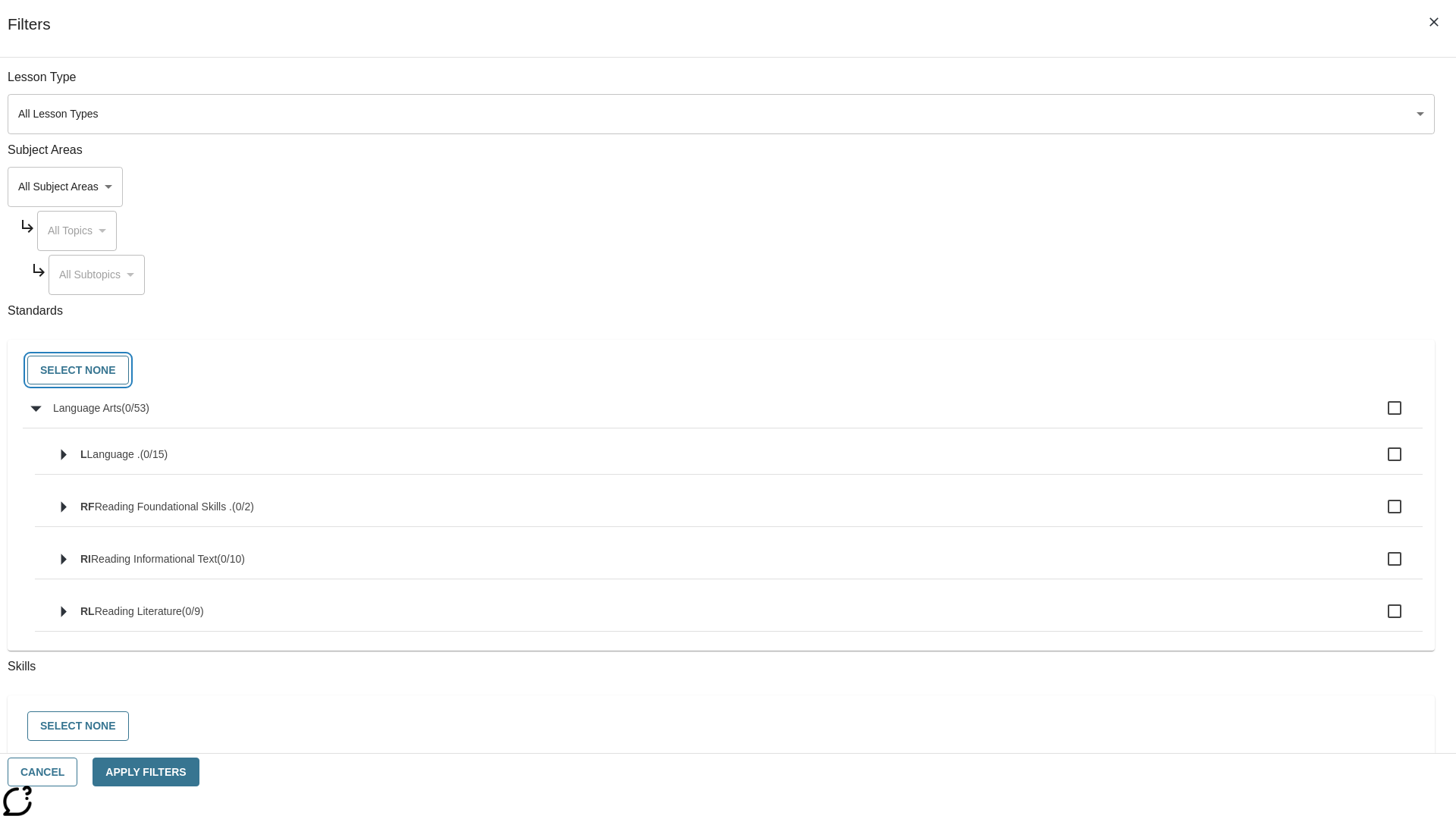
checkbox input "false"
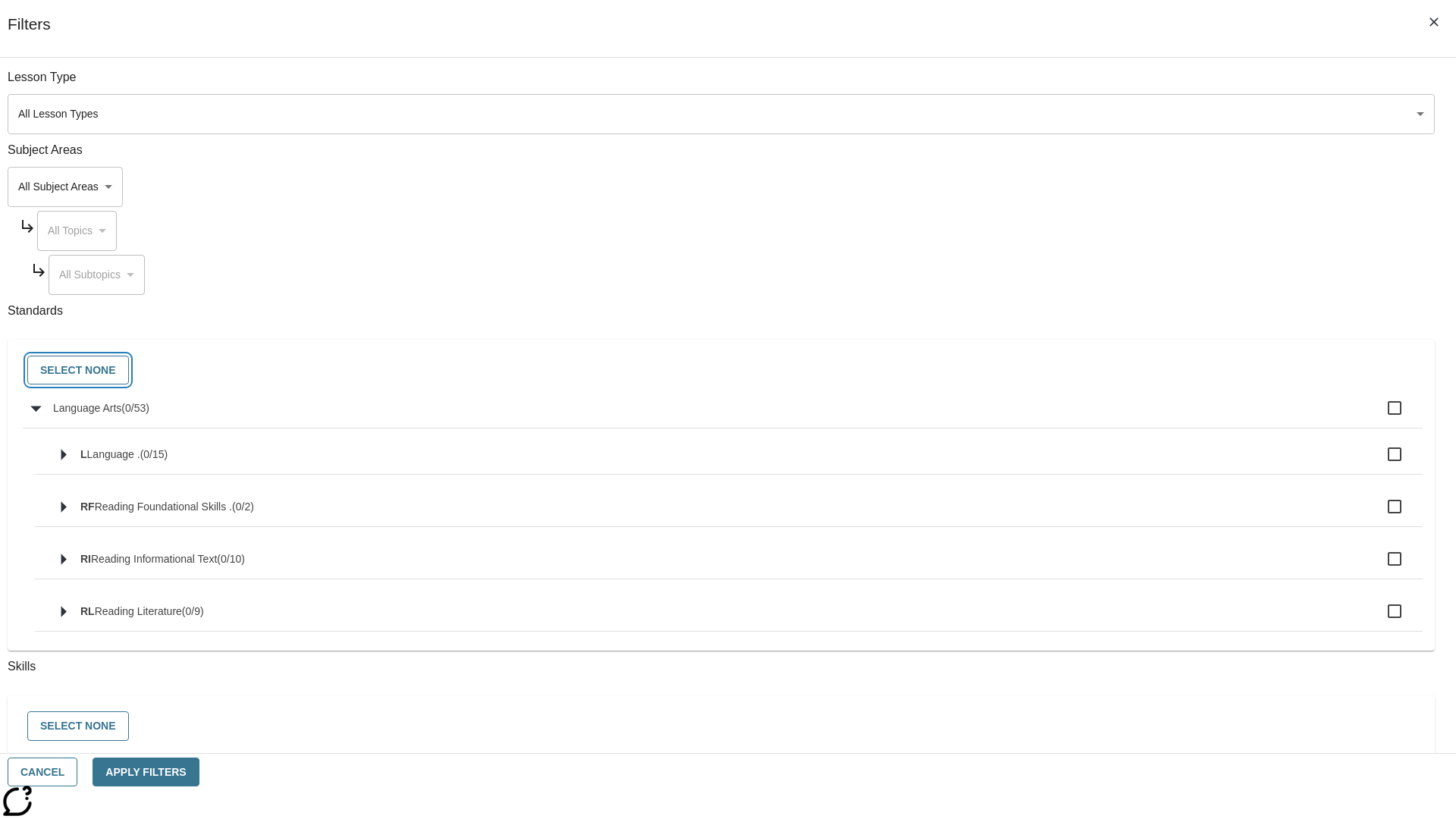
checkbox input "false"
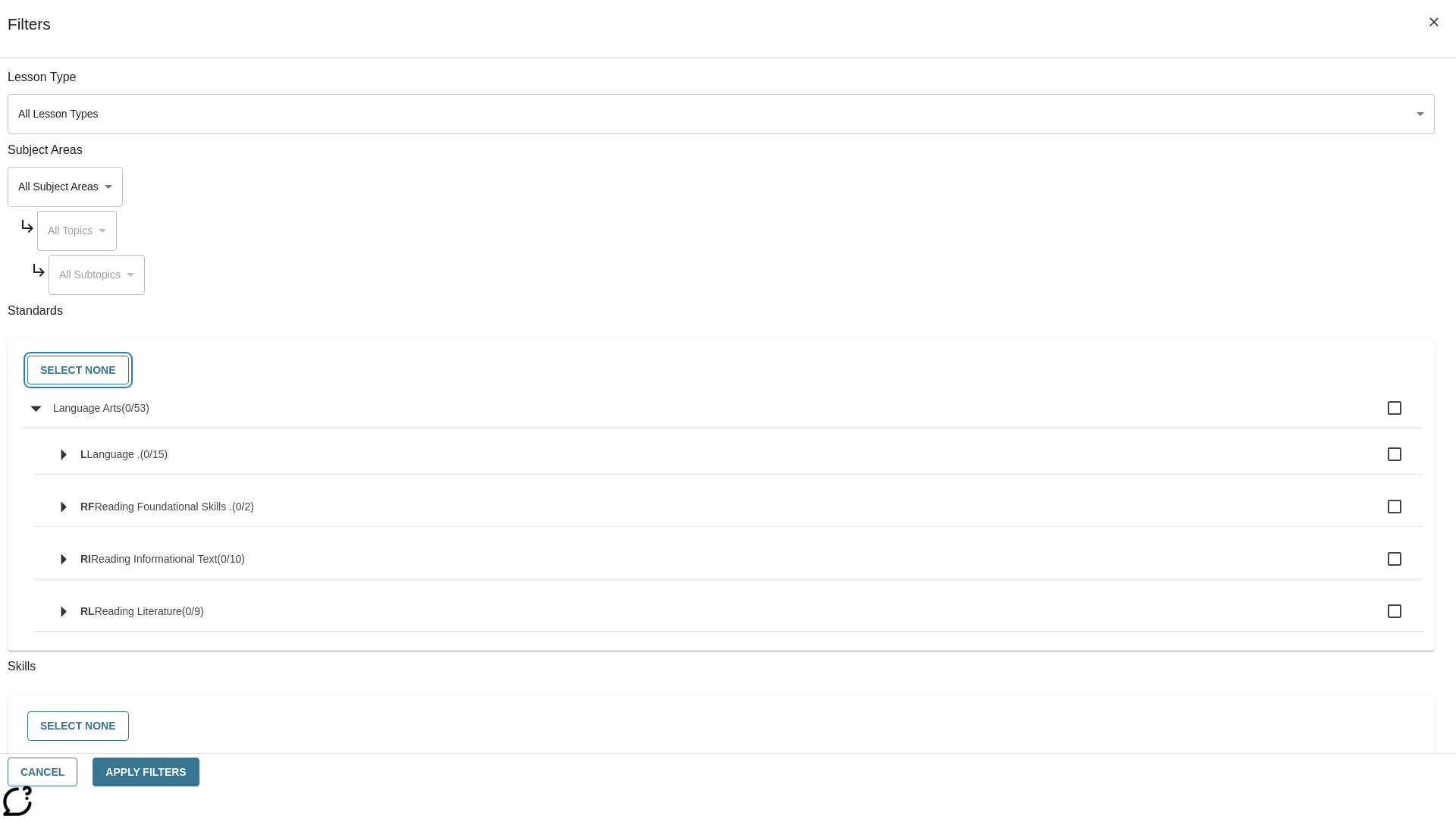
checkbox input "false"
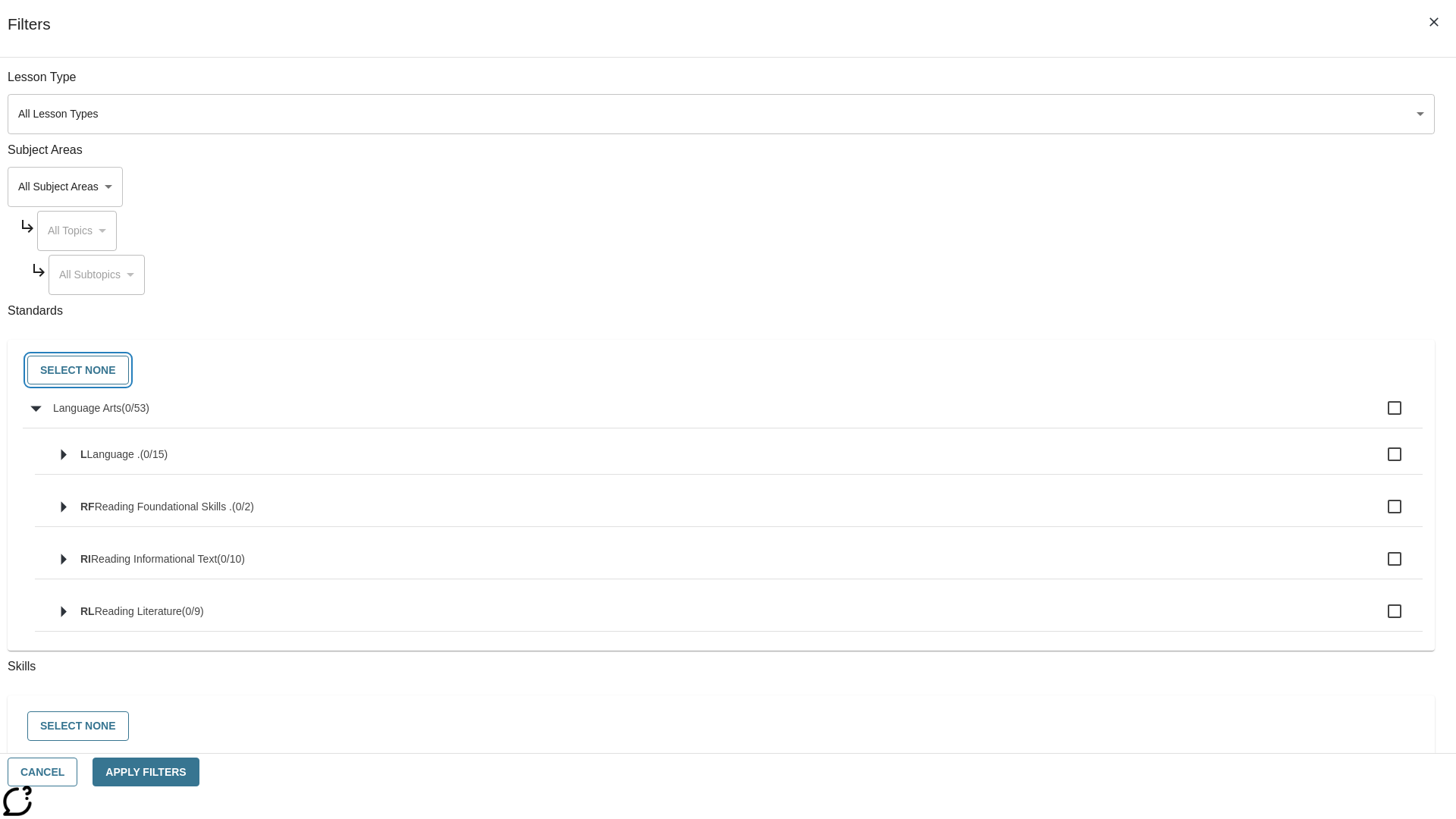
checkbox input "false"
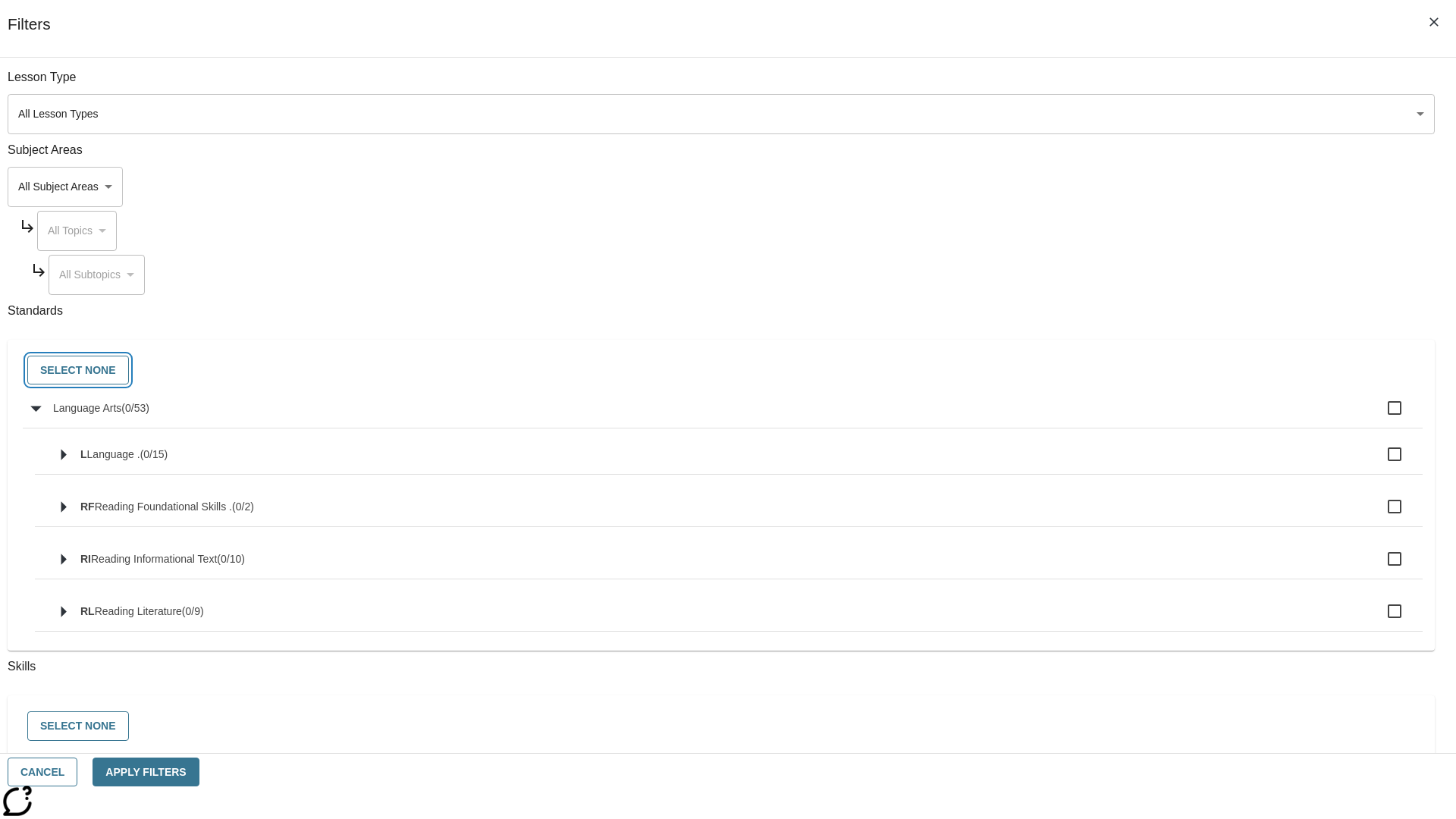
checkbox input "false"
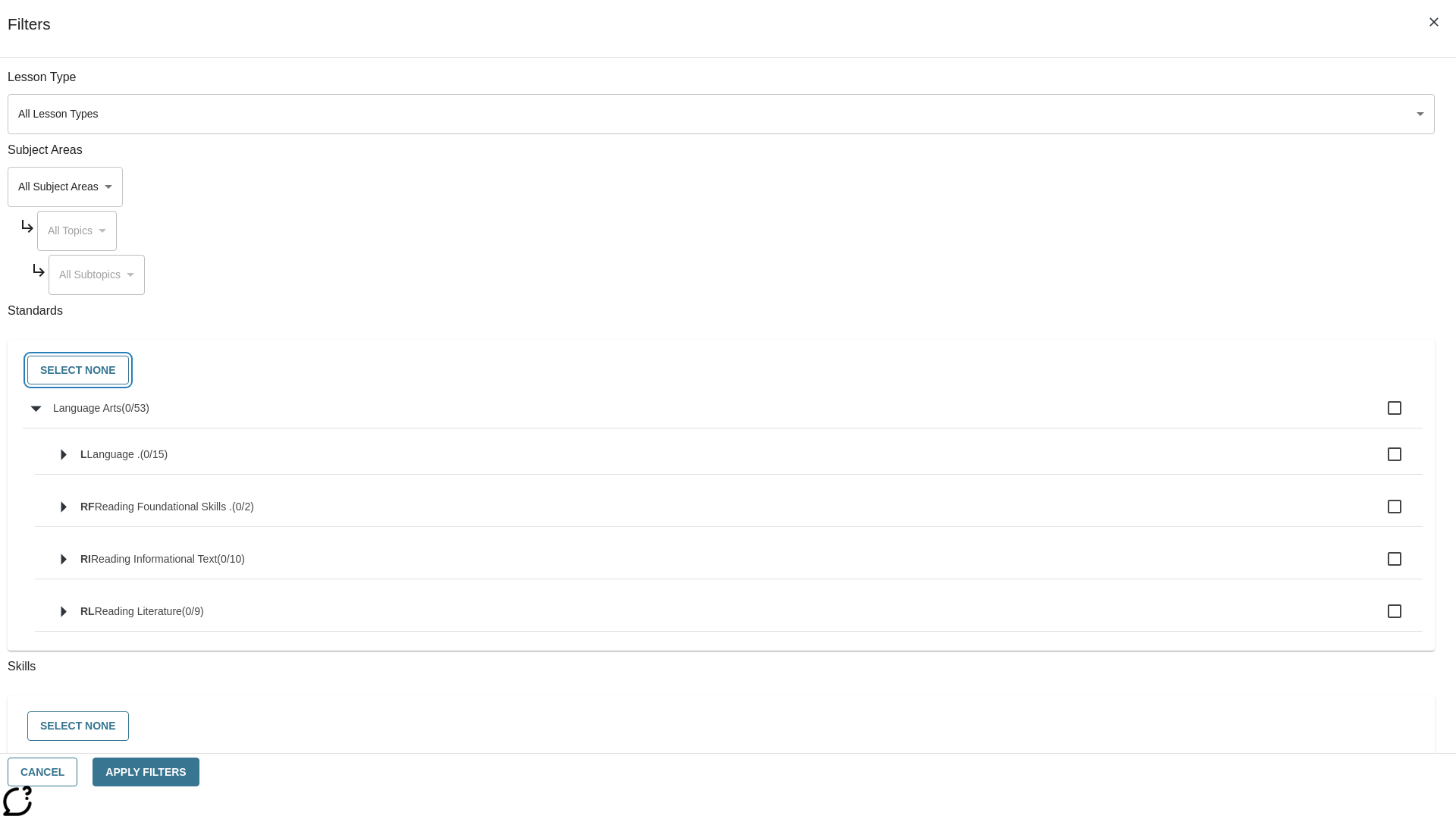
checkbox input "false"
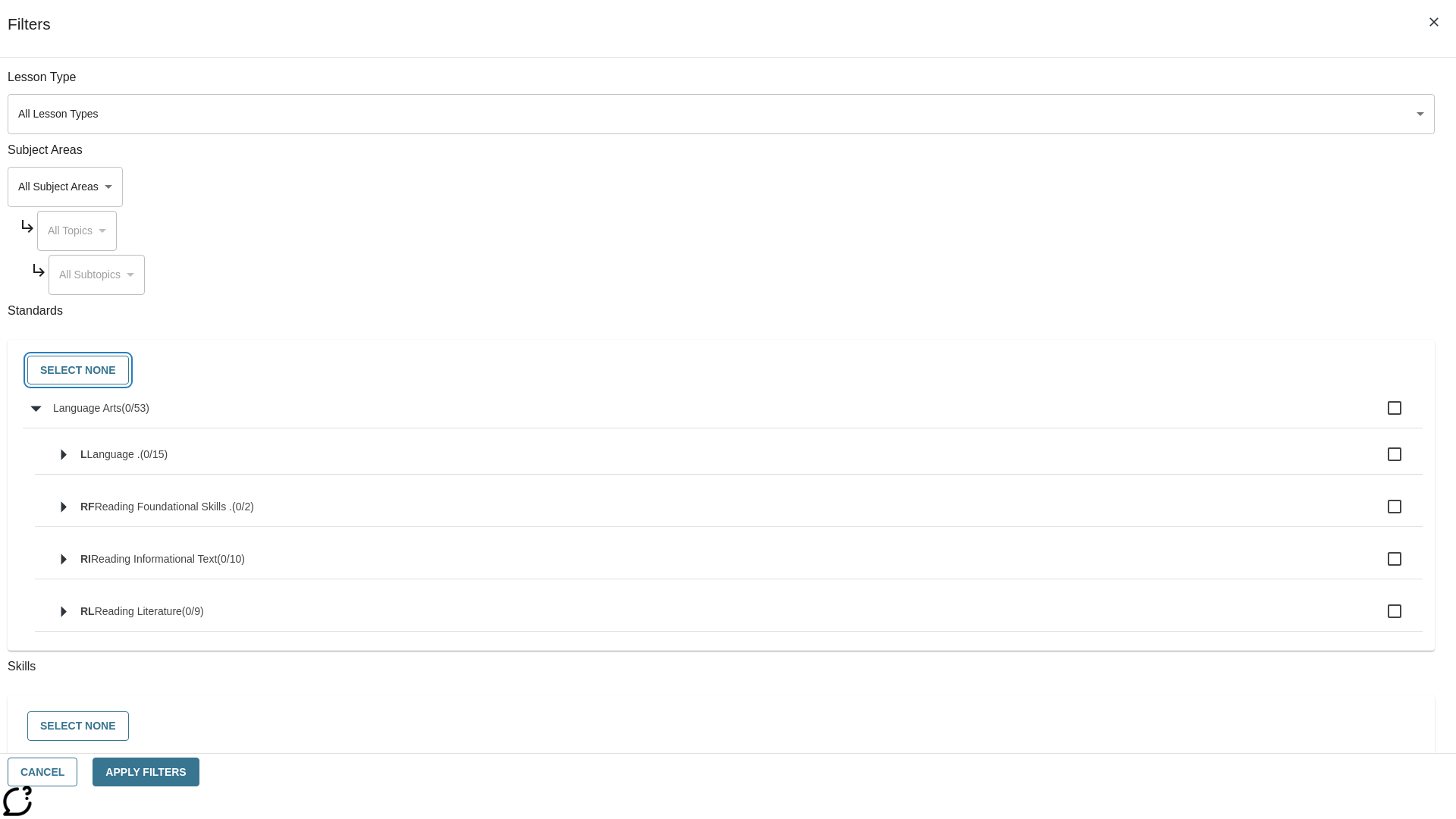
checkbox input "false"
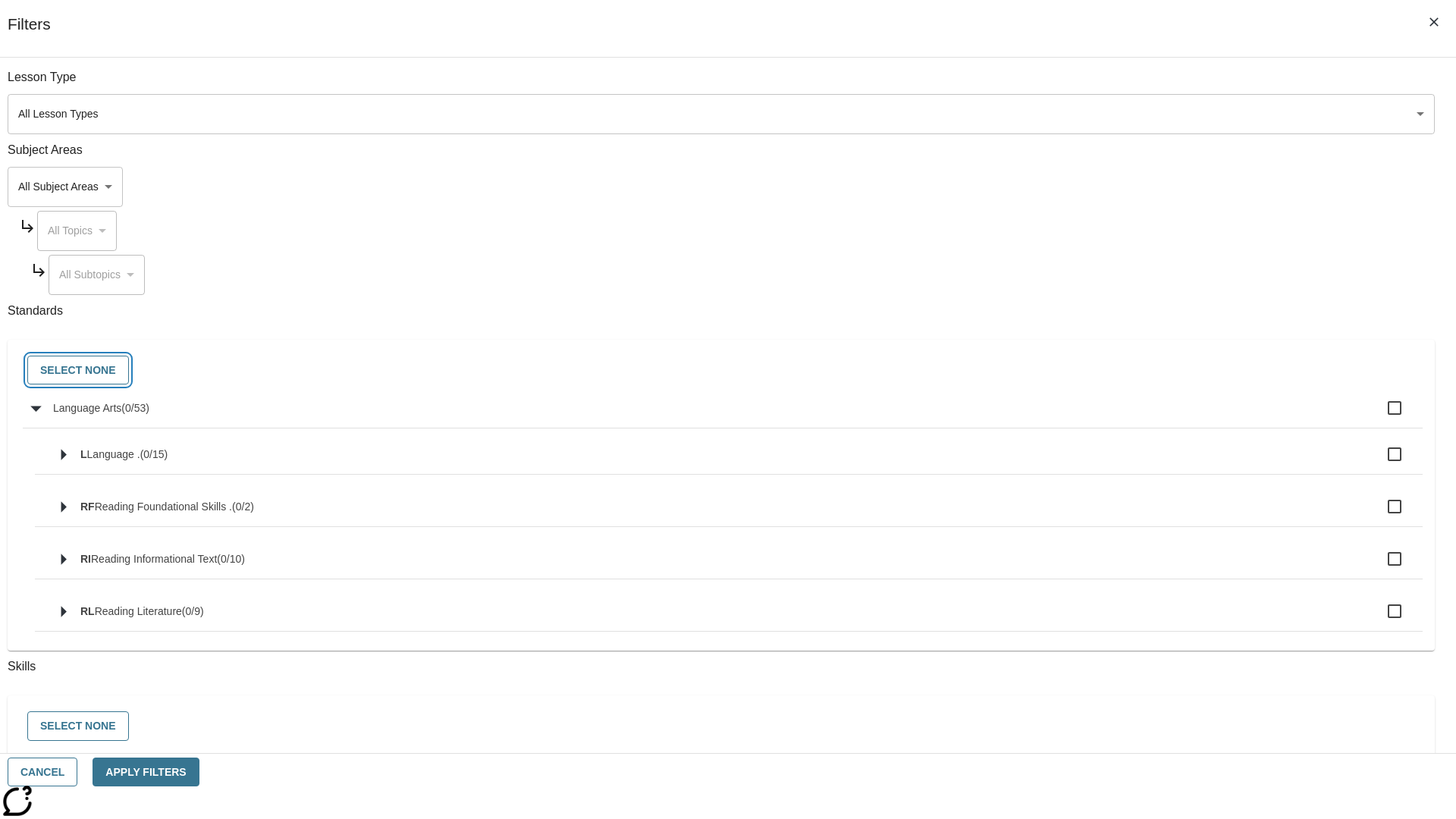
checkbox input "false"
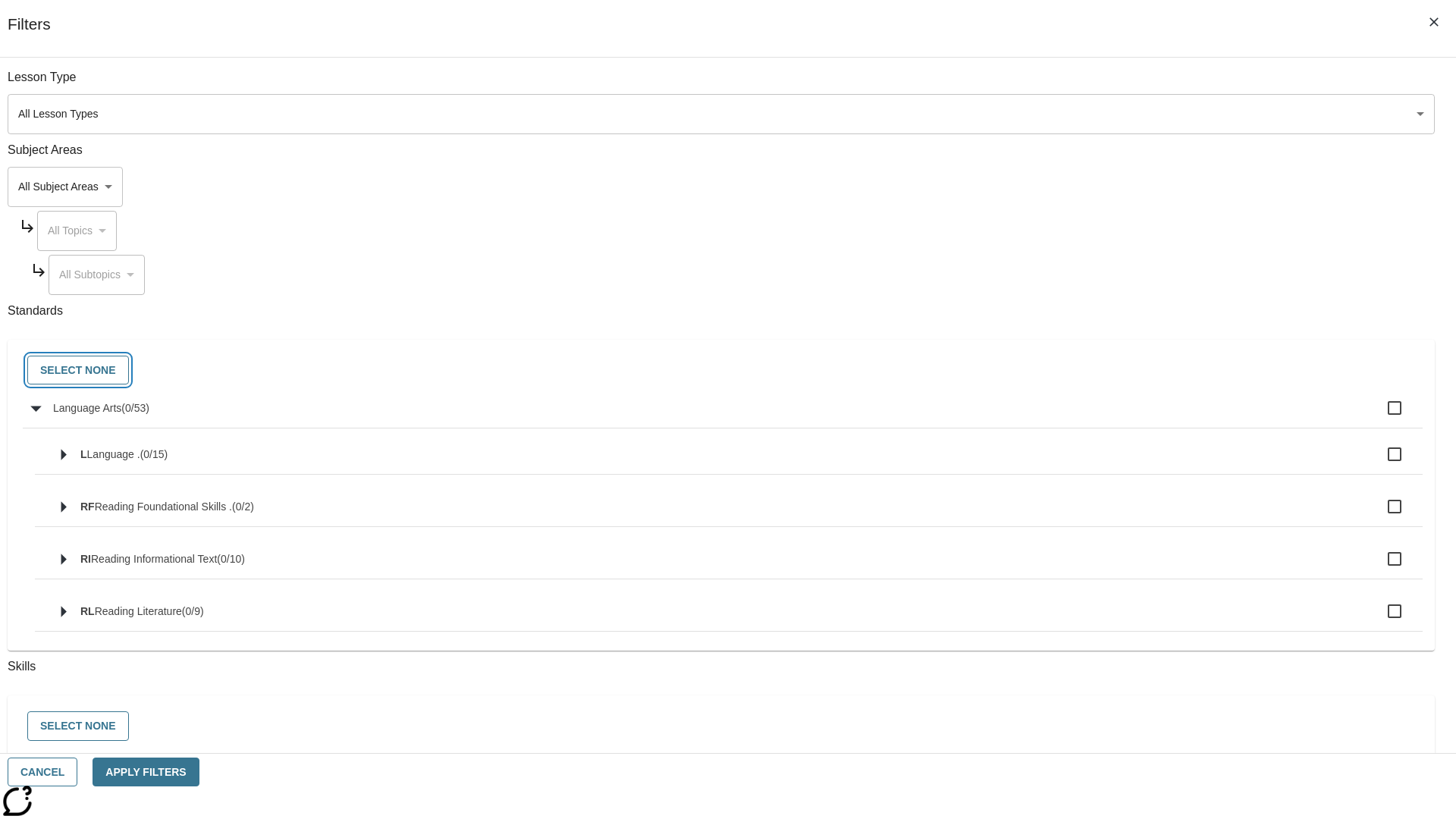
checkbox input "false"
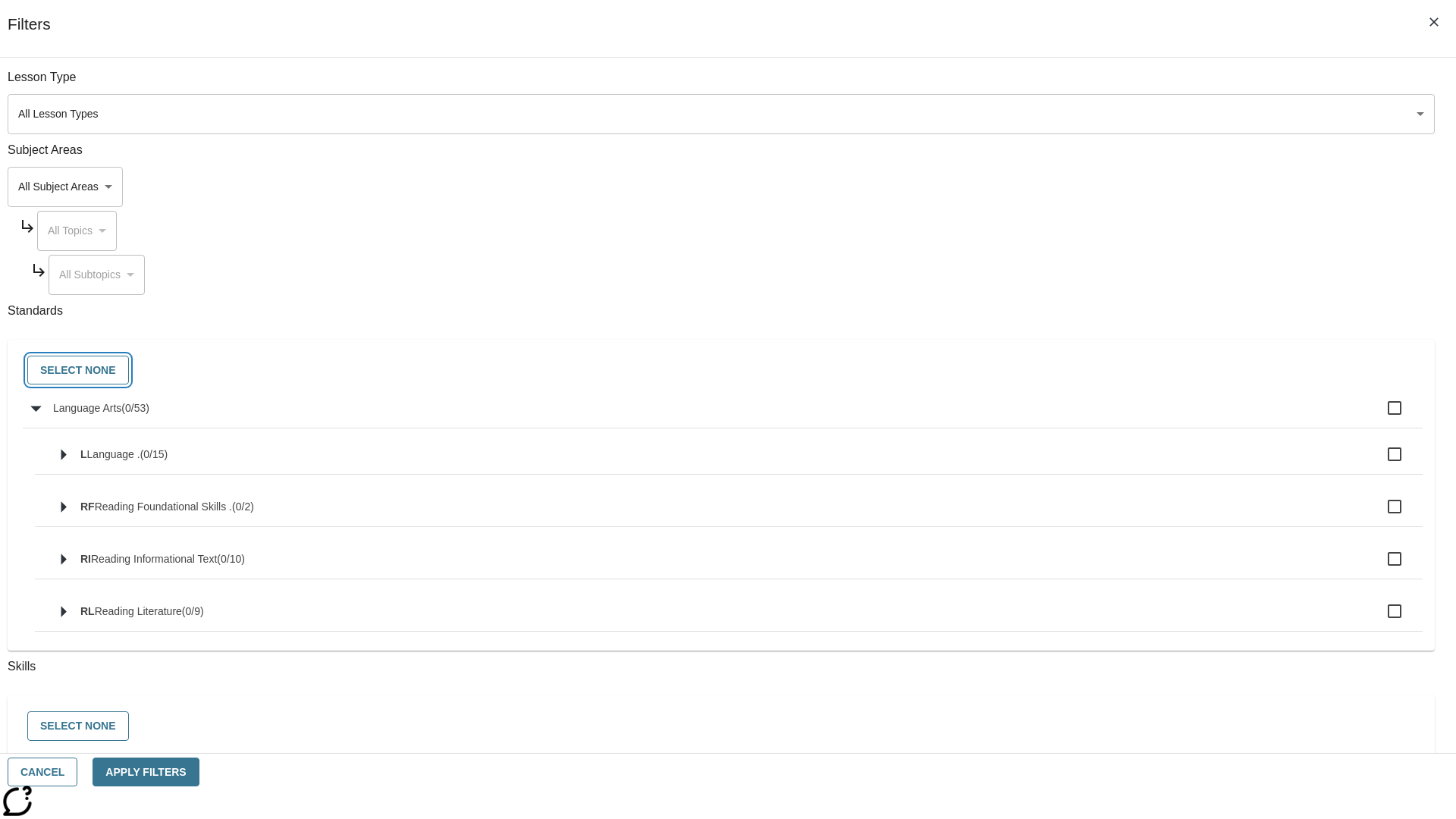
checkbox input "false"
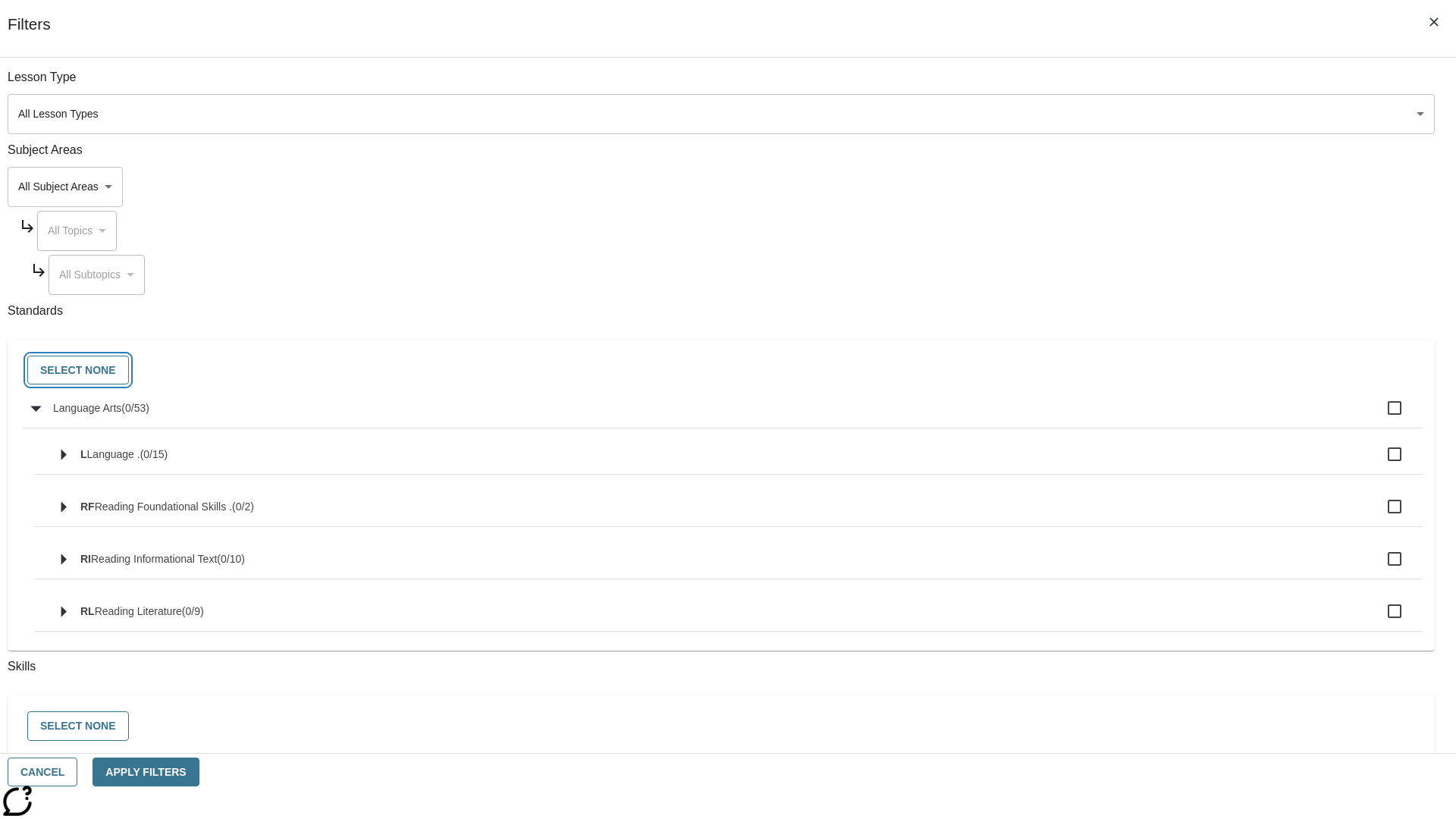
checkbox input "false"
click at [78, 772] on button "Cancel" at bounding box center [43, 772] width 70 height 29
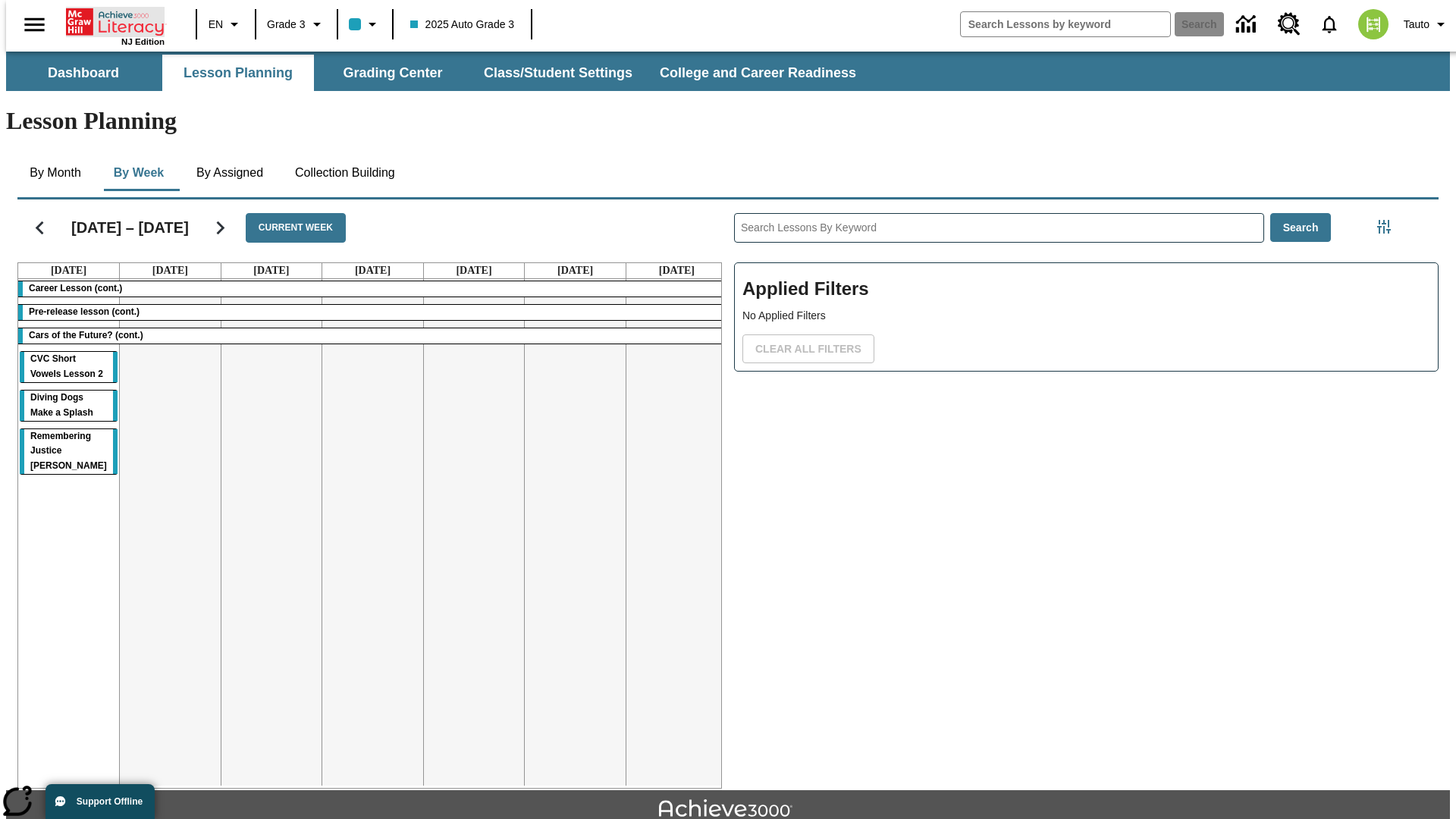
click at [110, 20] on icon "Home" at bounding box center [116, 22] width 101 height 30
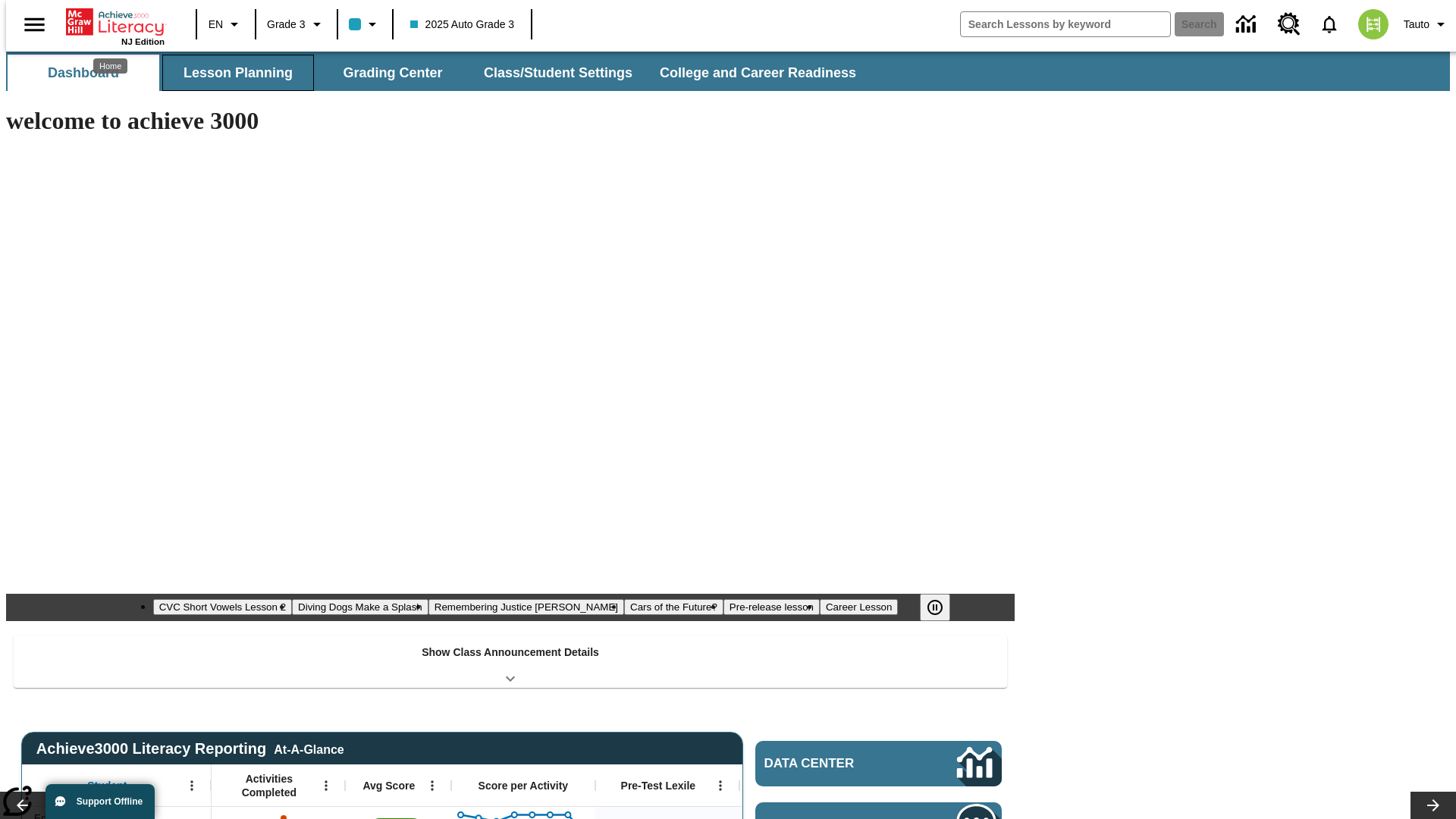
click at [232, 73] on button "Lesson Planning" at bounding box center [238, 72] width 151 height 37
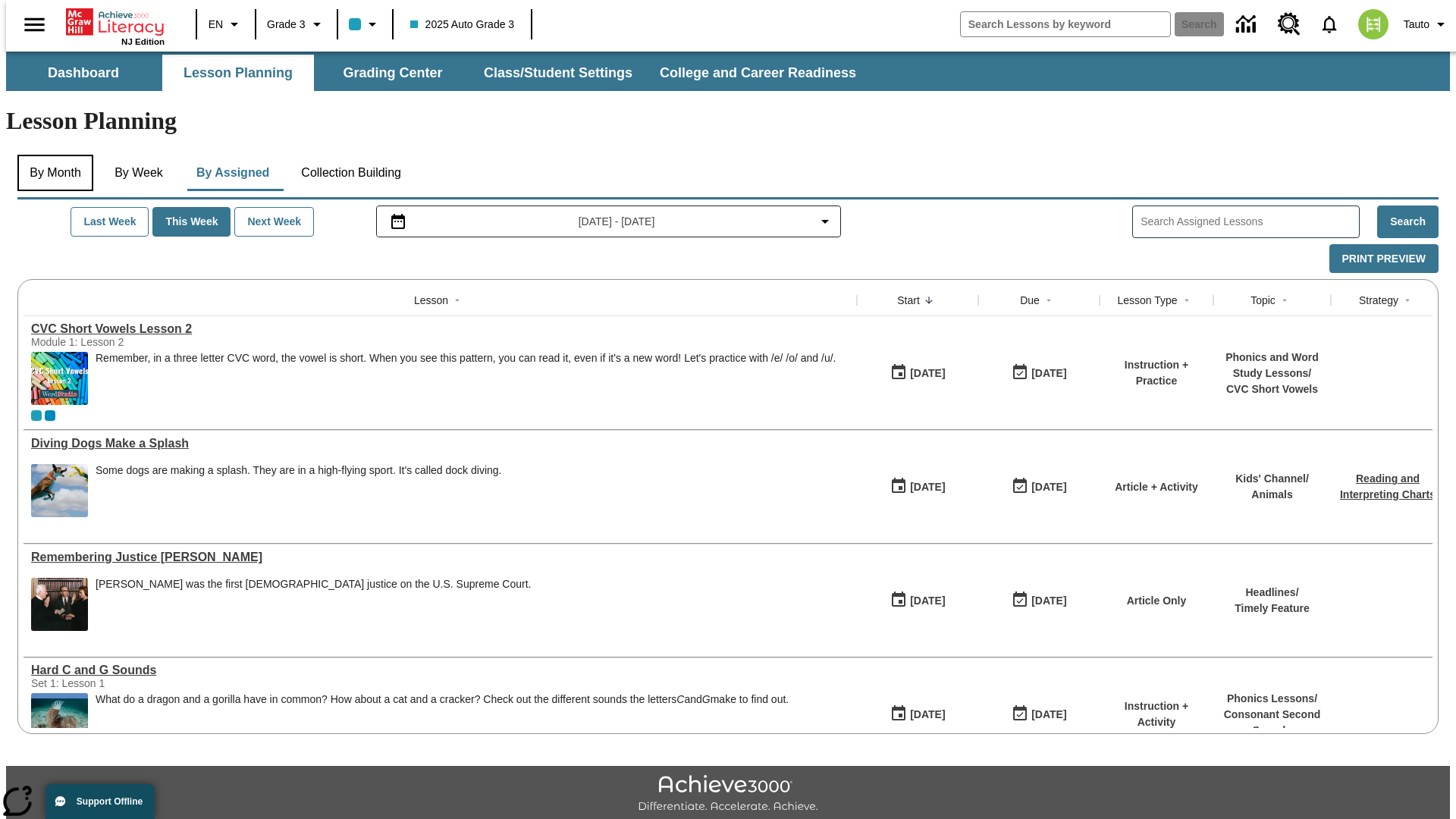
click at [51, 155] on button "By Month" at bounding box center [55, 173] width 76 height 37
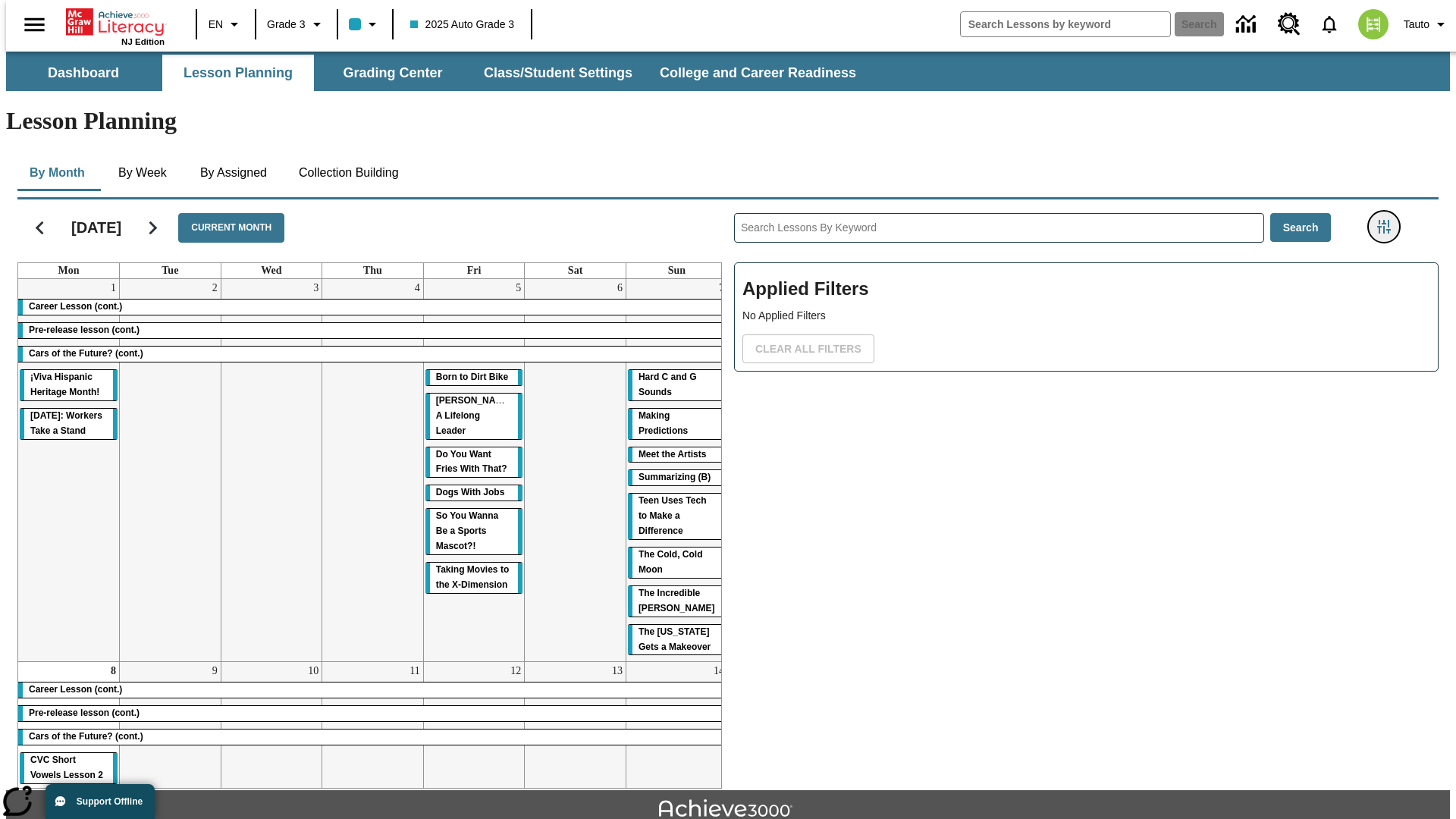
click at [1388, 220] on icon "Filters Side menu" at bounding box center [1383, 226] width 13 height 13
